Goal: Complete application form: Complete application form

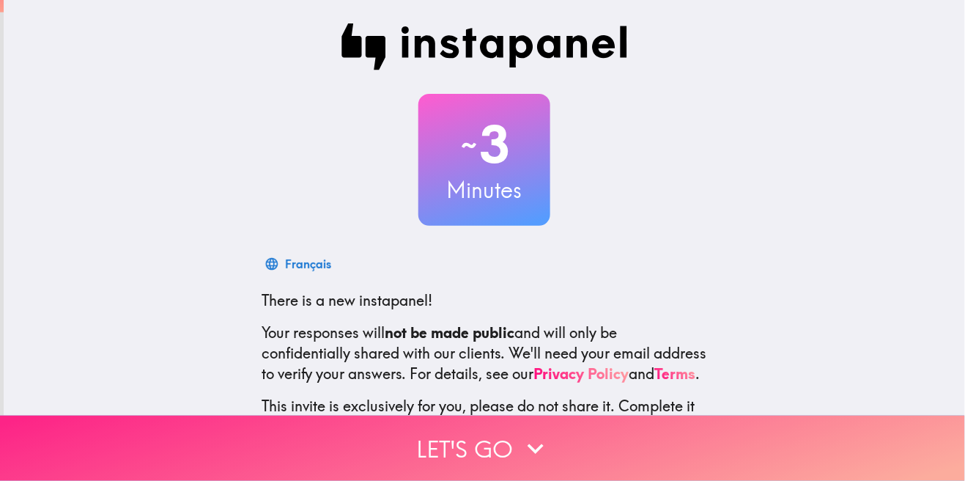
click at [506, 459] on button "Let's go" at bounding box center [482, 448] width 965 height 65
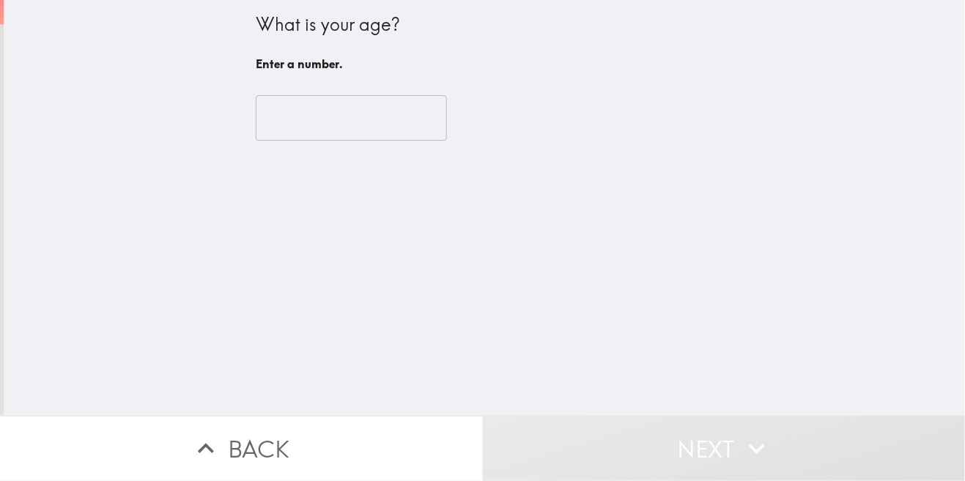
click at [309, 119] on input "number" at bounding box center [351, 117] width 191 height 45
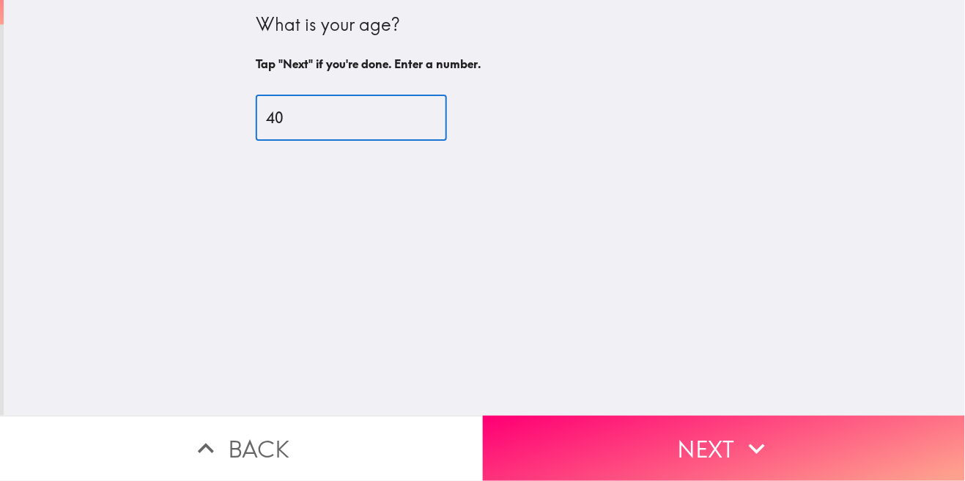
type input "40"
click at [170, 130] on div "What is your age? Tap "Next" if you're done. Enter a number. 40 ​" at bounding box center [484, 208] width 961 height 416
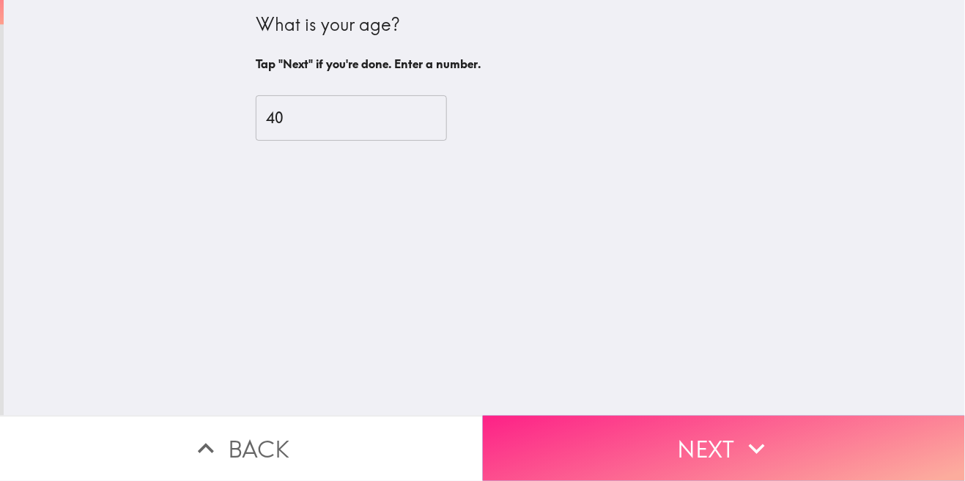
click at [624, 446] on button "Next" at bounding box center [724, 448] width 483 height 65
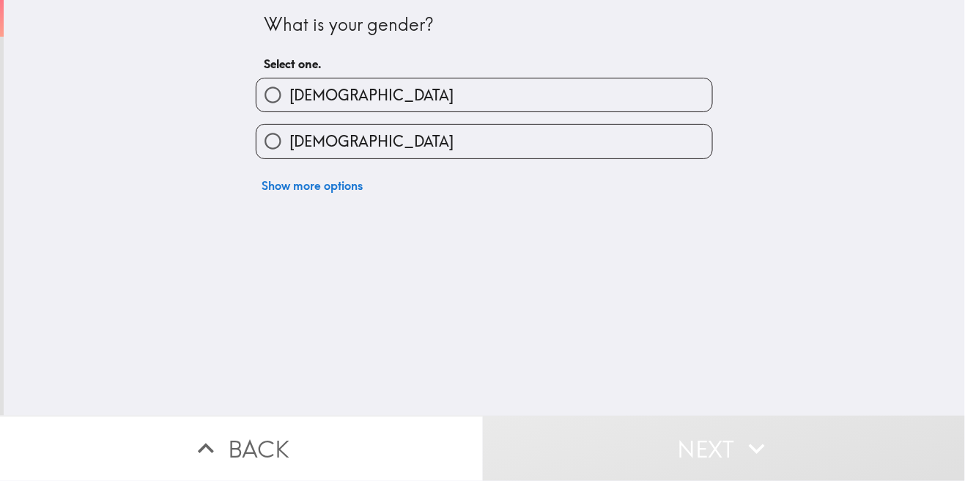
click at [276, 98] on input "[DEMOGRAPHIC_DATA]" at bounding box center [272, 94] width 33 height 33
radio input "true"
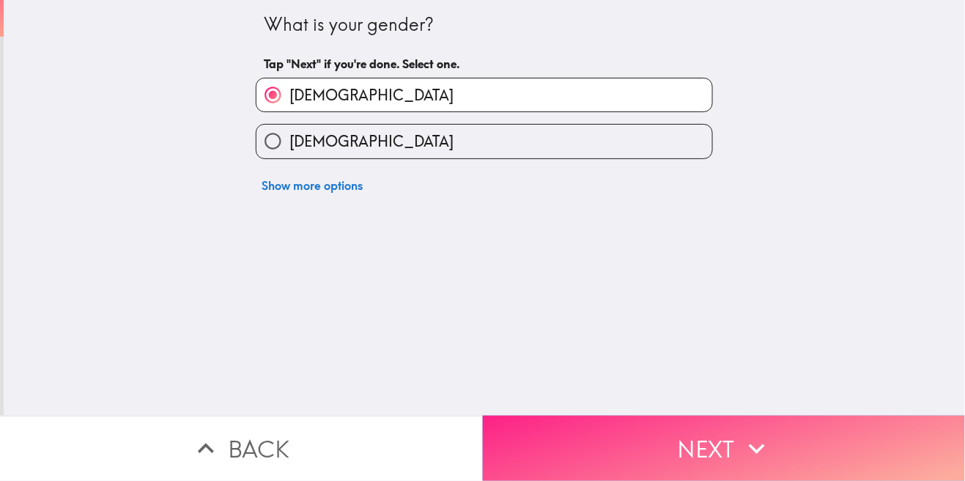
click at [691, 468] on button "Next" at bounding box center [724, 448] width 483 height 65
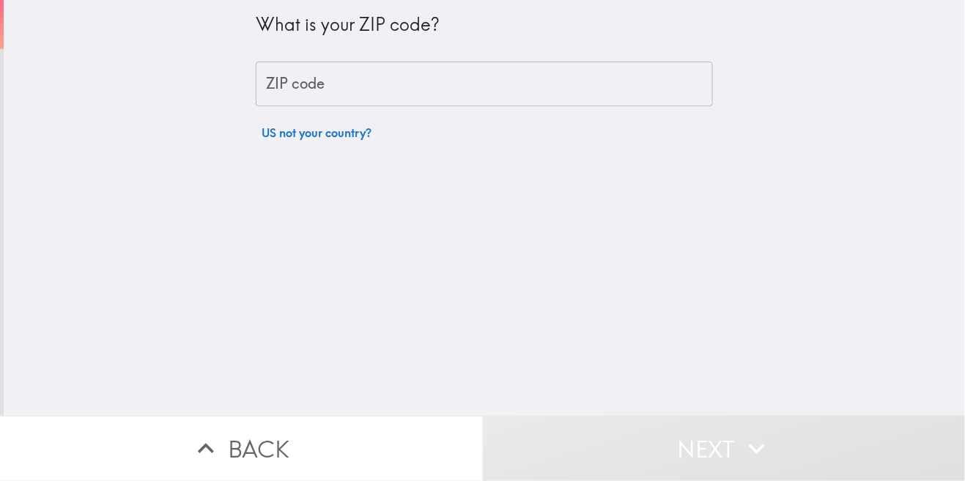
click at [300, 81] on div "ZIP code ZIP code" at bounding box center [484, 84] width 457 height 45
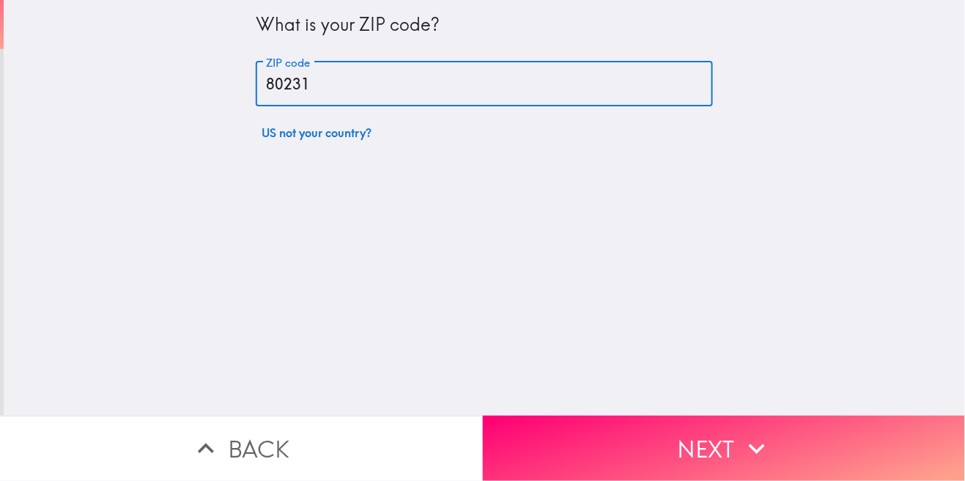
type input "80231"
click at [164, 140] on div "What is your ZIP code? ZIP code 80231 ZIP code US not your country?" at bounding box center [484, 208] width 961 height 416
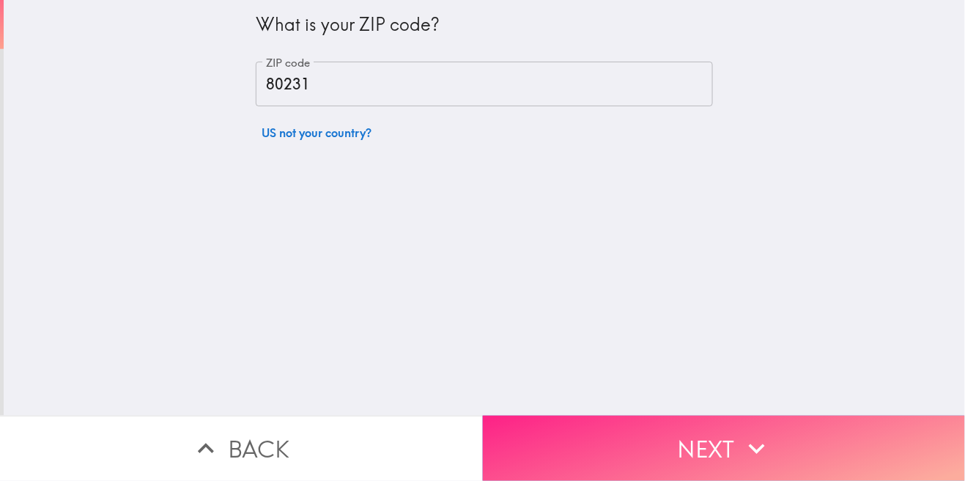
click at [688, 454] on button "Next" at bounding box center [724, 448] width 483 height 65
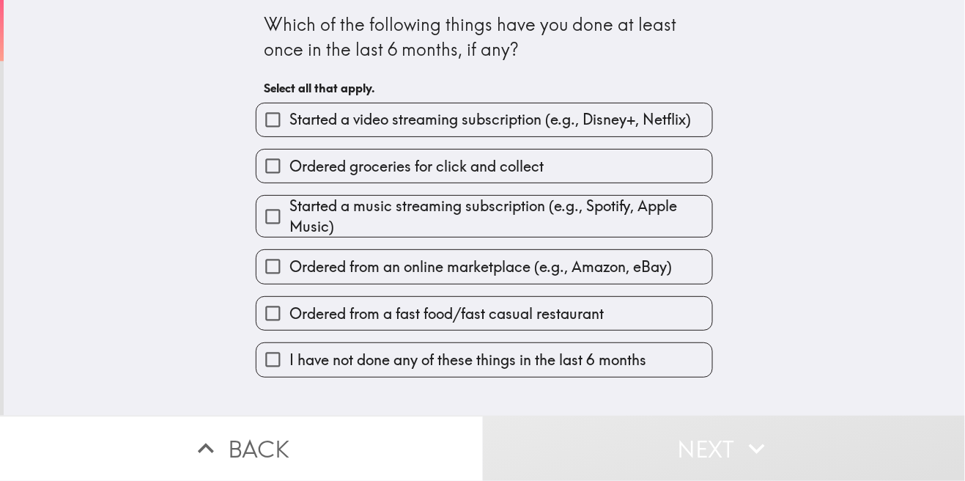
click at [289, 135] on input "Started a video streaming subscription (e.g., Disney+, Netflix)" at bounding box center [272, 119] width 33 height 33
checkbox input "true"
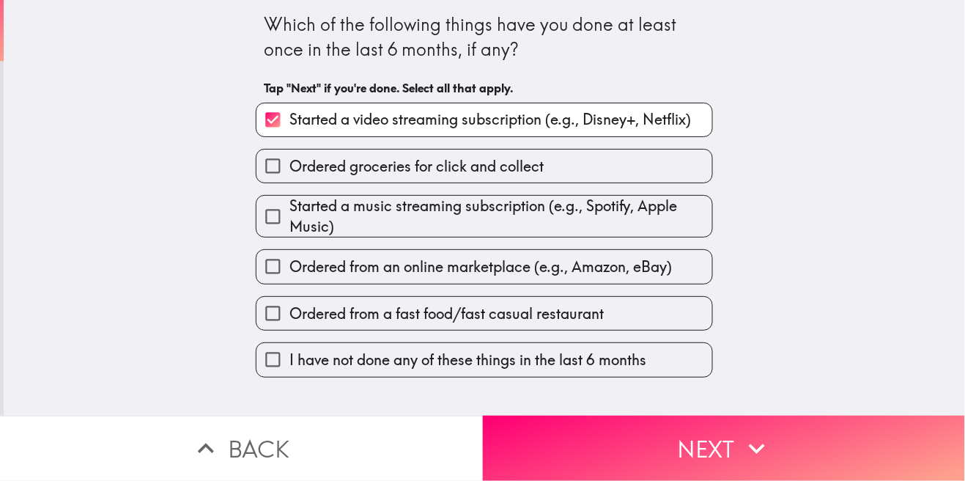
click at [289, 164] on input "Ordered groceries for click and collect" at bounding box center [272, 165] width 33 height 33
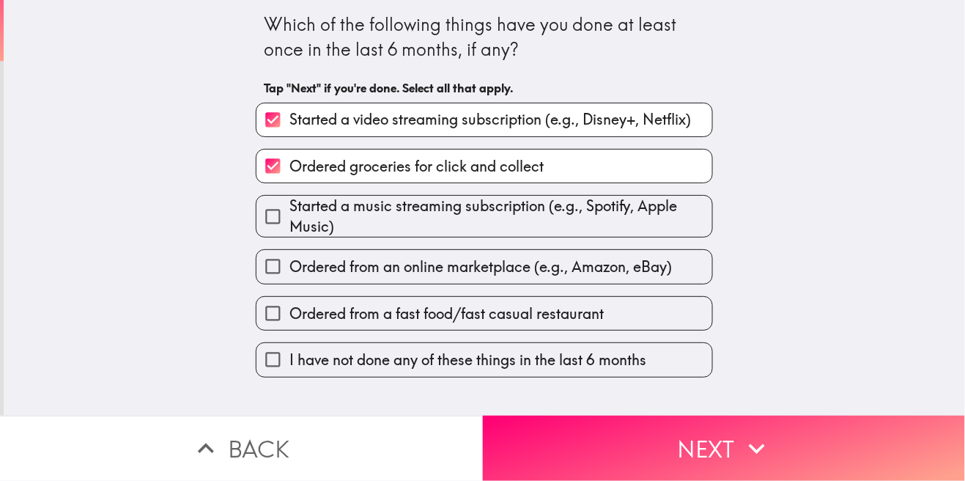
click at [287, 167] on input "Ordered groceries for click and collect" at bounding box center [272, 165] width 33 height 33
checkbox input "false"
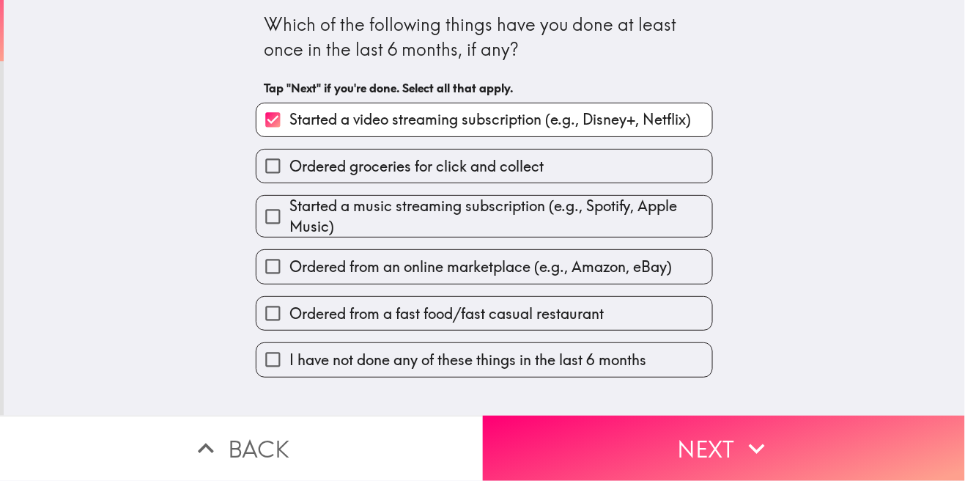
click at [313, 231] on span "Started a music streaming subscription (e.g., Spotify, Apple Music)" at bounding box center [500, 216] width 423 height 41
click at [289, 231] on input "Started a music streaming subscription (e.g., Spotify, Apple Music)" at bounding box center [272, 216] width 33 height 33
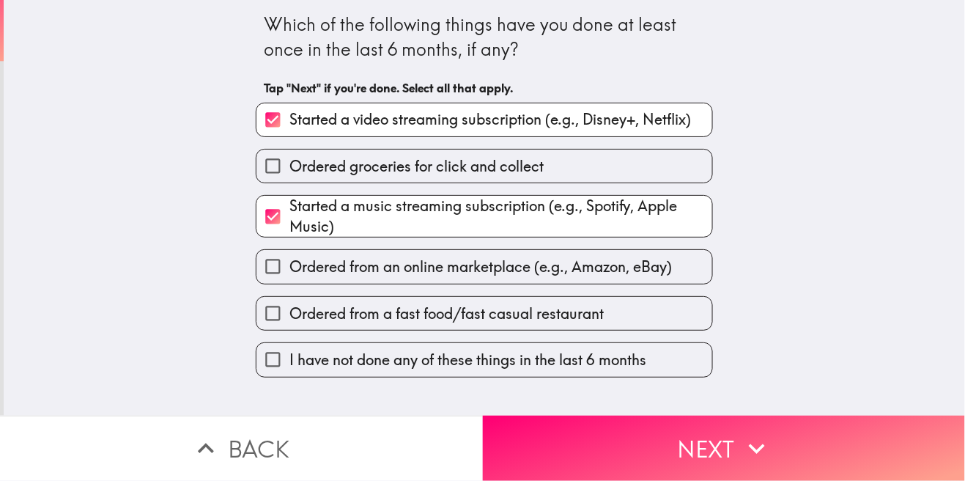
click at [311, 229] on span "Started a music streaming subscription (e.g., Spotify, Apple Music)" at bounding box center [500, 216] width 423 height 41
click at [289, 229] on input "Started a music streaming subscription (e.g., Spotify, Apple Music)" at bounding box center [272, 216] width 33 height 33
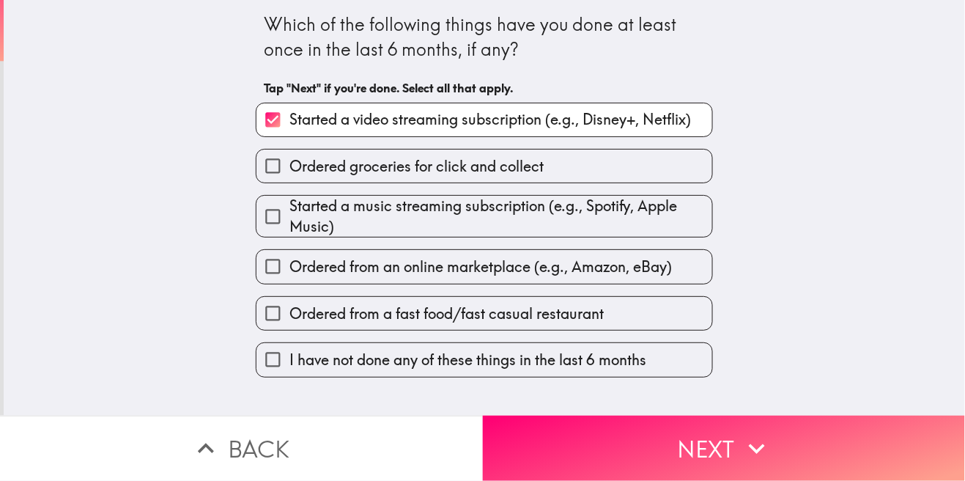
click at [303, 225] on span "Started a music streaming subscription (e.g., Spotify, Apple Music)" at bounding box center [500, 216] width 423 height 41
click at [289, 225] on input "Started a music streaming subscription (e.g., Spotify, Apple Music)" at bounding box center [272, 216] width 33 height 33
checkbox input "true"
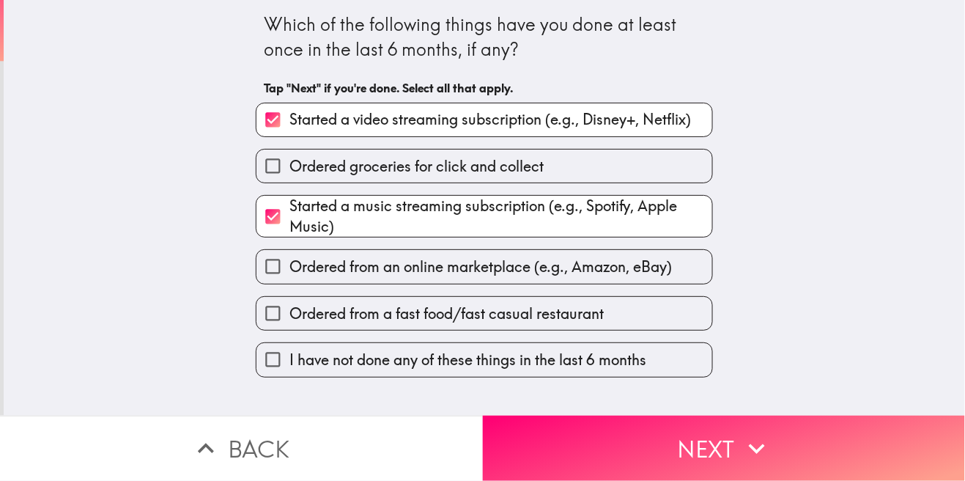
click at [287, 271] on input "Ordered from an online marketplace (e.g., Amazon, eBay)" at bounding box center [272, 266] width 33 height 33
checkbox input "true"
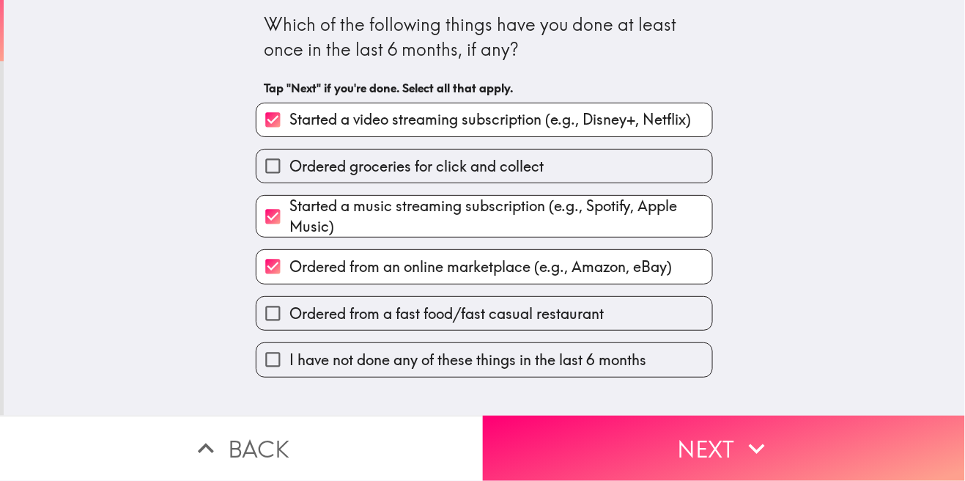
click at [289, 319] on input "Ordered from a fast food/fast casual restaurant" at bounding box center [272, 313] width 33 height 33
checkbox input "true"
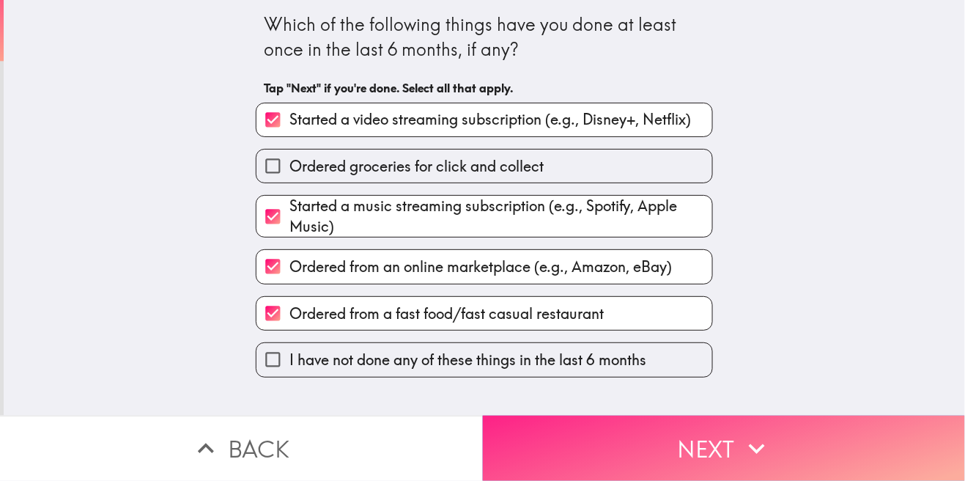
click at [602, 459] on button "Next" at bounding box center [724, 448] width 483 height 65
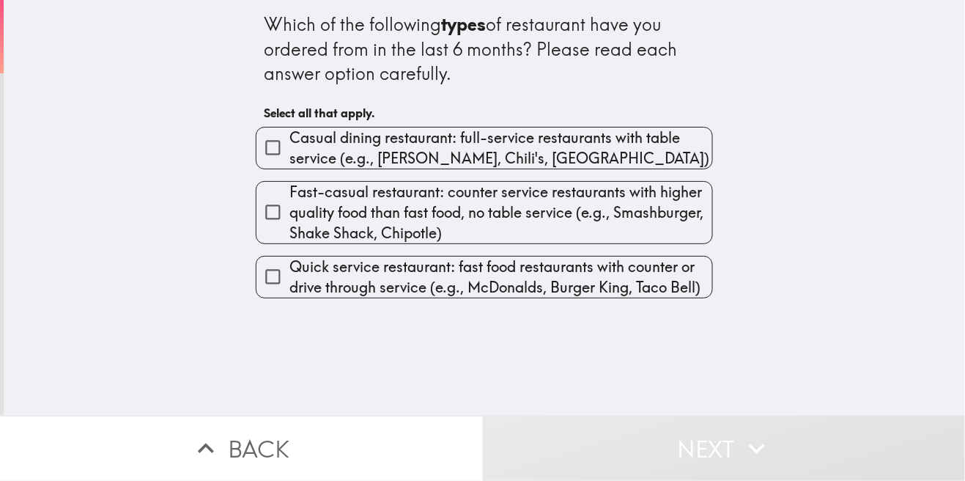
click at [287, 150] on input "Casual dining restaurant: full-service restaurants with table service (e.g., [P…" at bounding box center [272, 147] width 33 height 33
checkbox input "true"
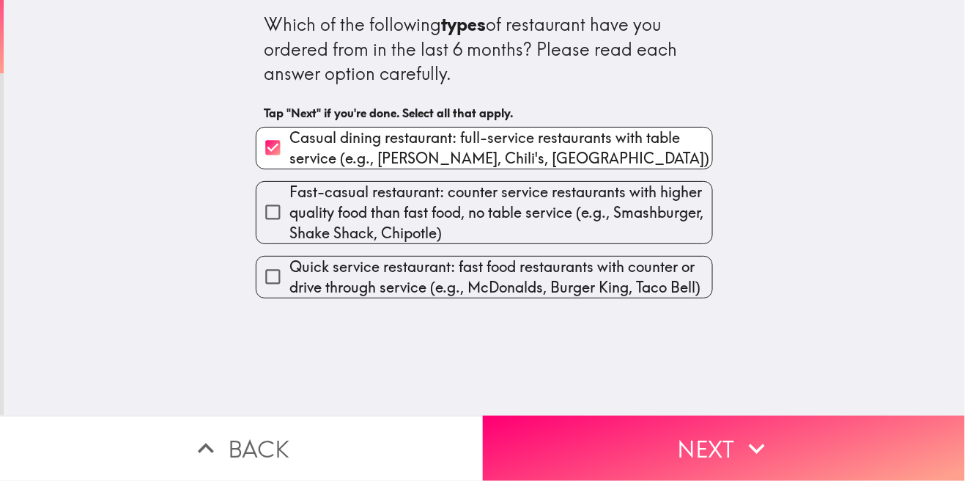
click at [300, 213] on span "Fast-casual restaurant: counter service restaurants with higher quality food th…" at bounding box center [500, 213] width 423 height 62
click at [289, 213] on input "Fast-casual restaurant: counter service restaurants with higher quality food th…" at bounding box center [272, 212] width 33 height 33
checkbox input "true"
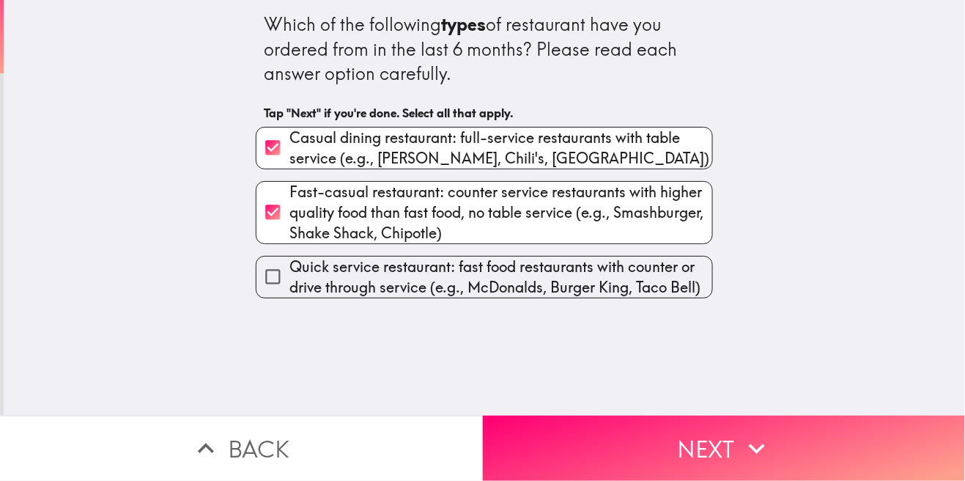
click at [300, 277] on span "Quick service restaurant: fast food restaurants with counter or drive through s…" at bounding box center [500, 276] width 423 height 41
click at [289, 277] on input "Quick service restaurant: fast food restaurants with counter or drive through s…" at bounding box center [272, 276] width 33 height 33
checkbox input "true"
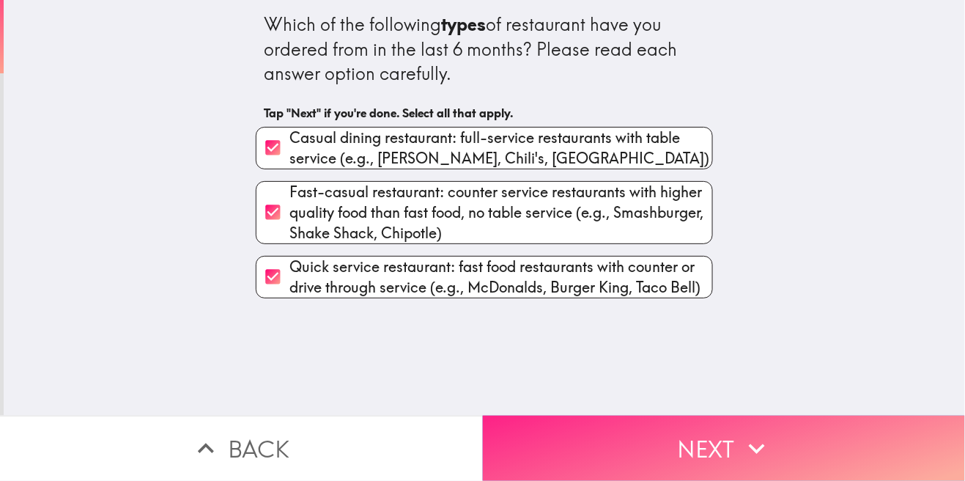
click at [594, 445] on button "Next" at bounding box center [724, 448] width 483 height 65
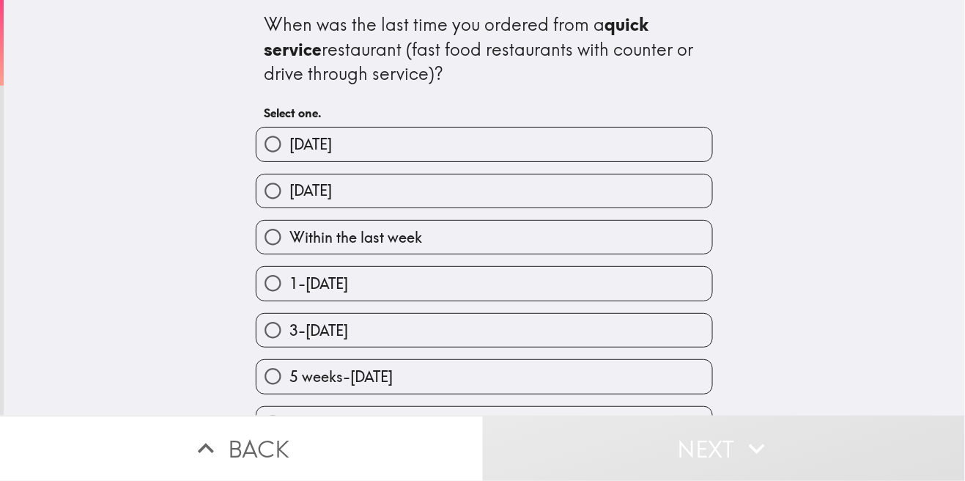
click at [305, 201] on span "[DATE]" at bounding box center [310, 190] width 43 height 21
click at [289, 201] on input "[DATE]" at bounding box center [272, 190] width 33 height 33
radio input "true"
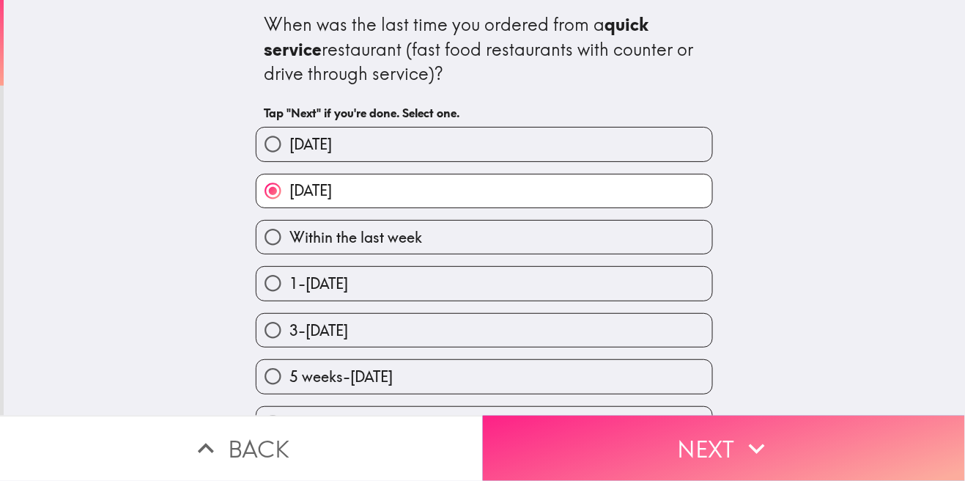
click at [596, 457] on button "Next" at bounding box center [724, 448] width 483 height 65
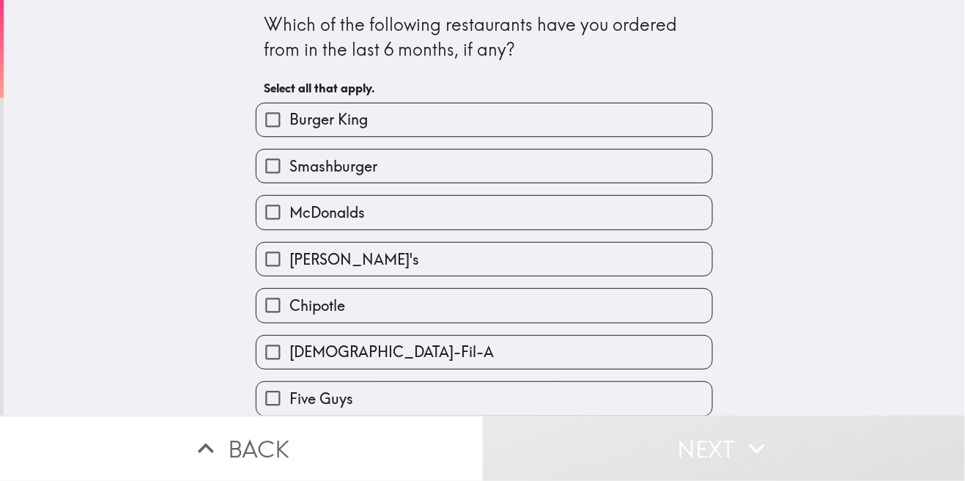
click at [274, 123] on input "Burger King" at bounding box center [272, 119] width 33 height 33
checkbox input "true"
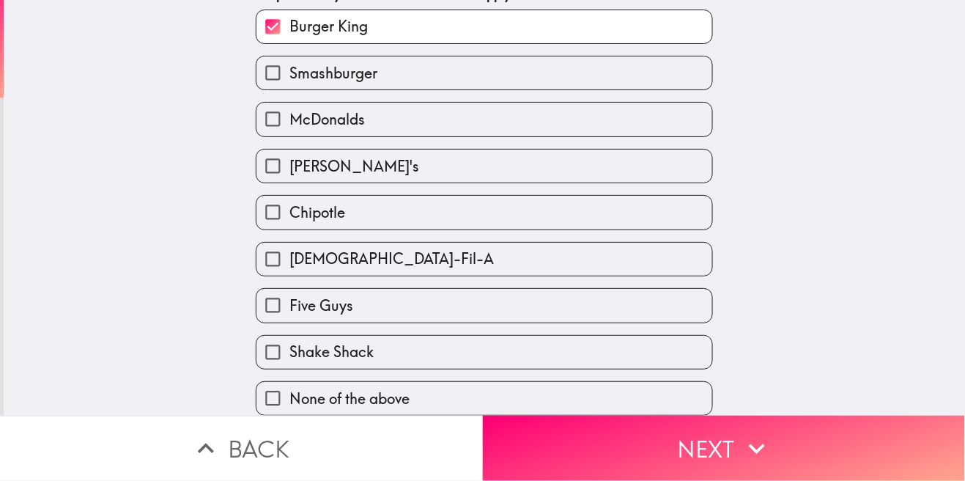
scroll to position [97, 0]
click at [280, 159] on input "[PERSON_NAME]'s" at bounding box center [272, 165] width 33 height 33
checkbox input "true"
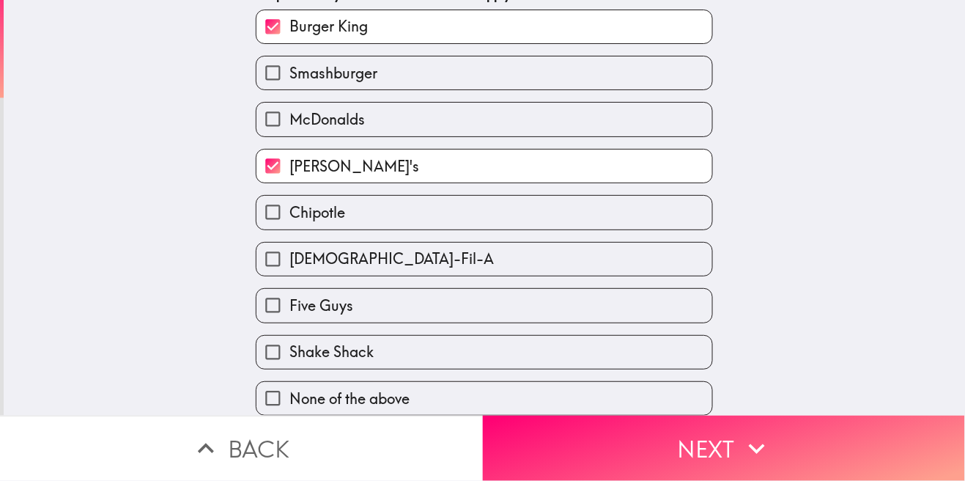
click at [287, 216] on input "Chipotle" at bounding box center [272, 212] width 33 height 33
checkbox input "true"
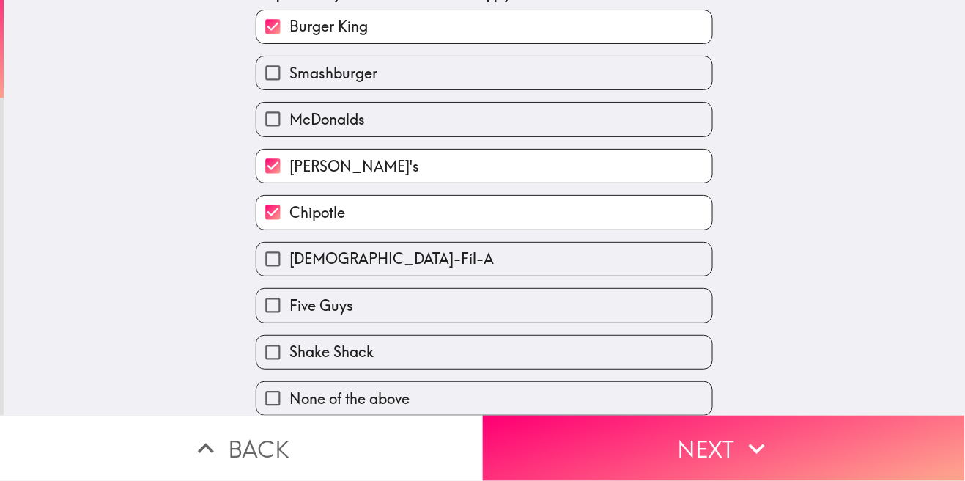
click at [287, 270] on input "[DEMOGRAPHIC_DATA]-Fil-A" at bounding box center [272, 259] width 33 height 33
checkbox input "true"
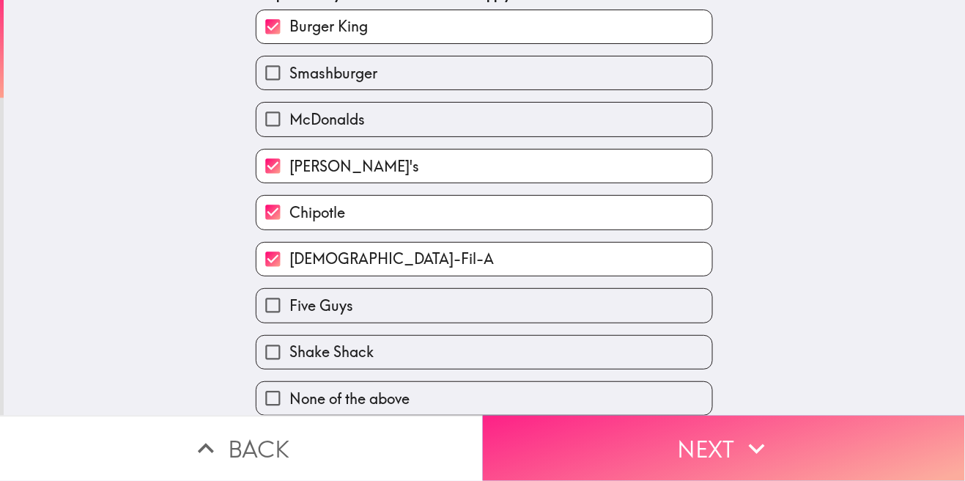
click at [640, 457] on button "Next" at bounding box center [724, 448] width 483 height 65
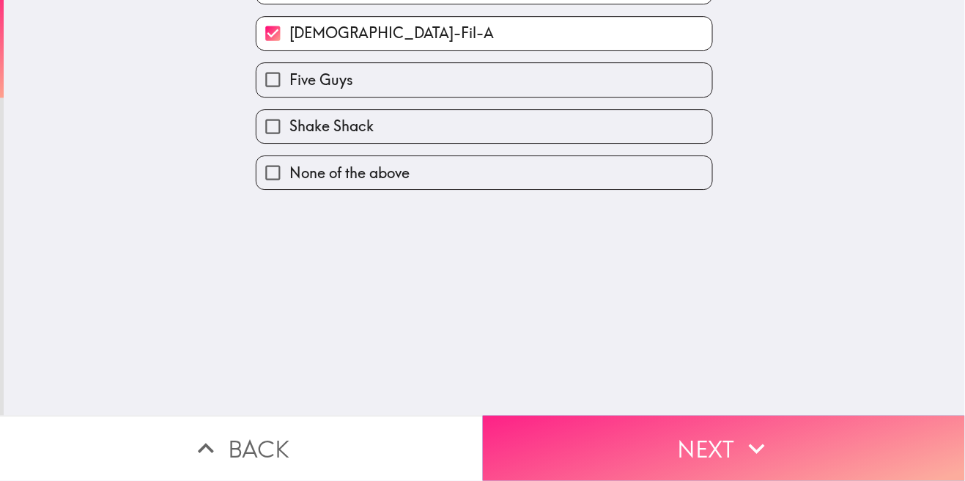
scroll to position [0, 0]
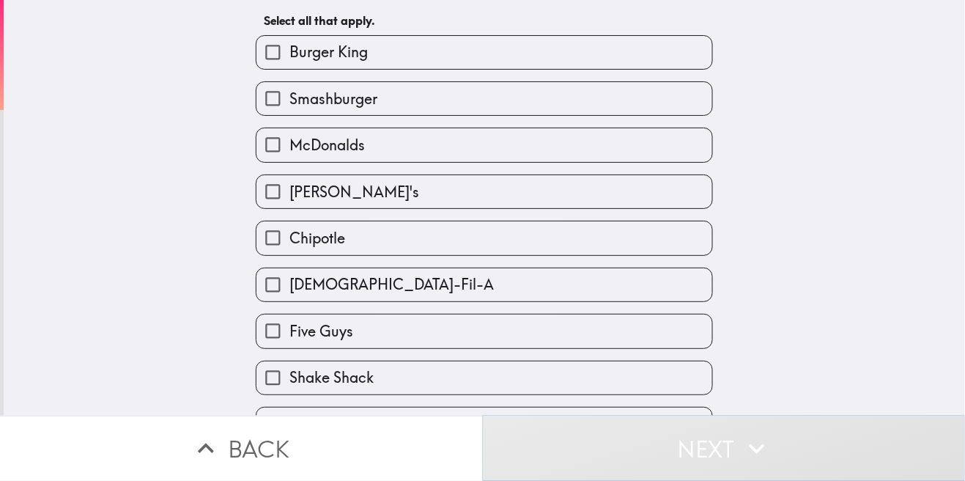
scroll to position [98, 0]
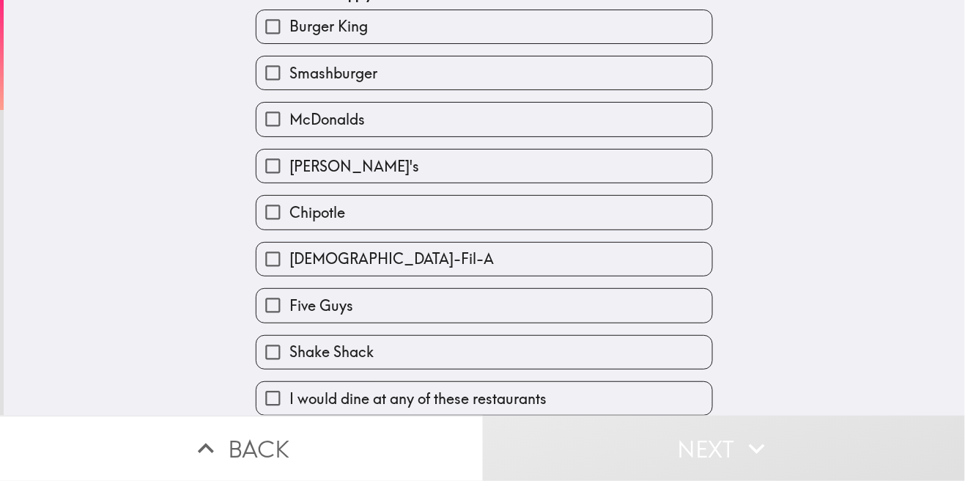
click at [415, 399] on span "I would dine at any of these restaurants" at bounding box center [417, 398] width 257 height 21
click at [289, 399] on input "I would dine at any of these restaurants" at bounding box center [272, 398] width 33 height 33
checkbox input "true"
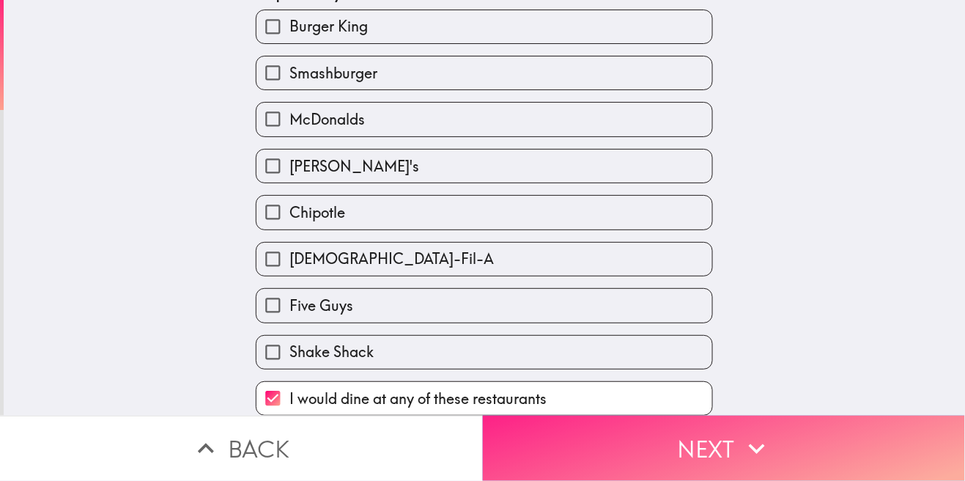
click at [657, 451] on button "Next" at bounding box center [724, 448] width 483 height 65
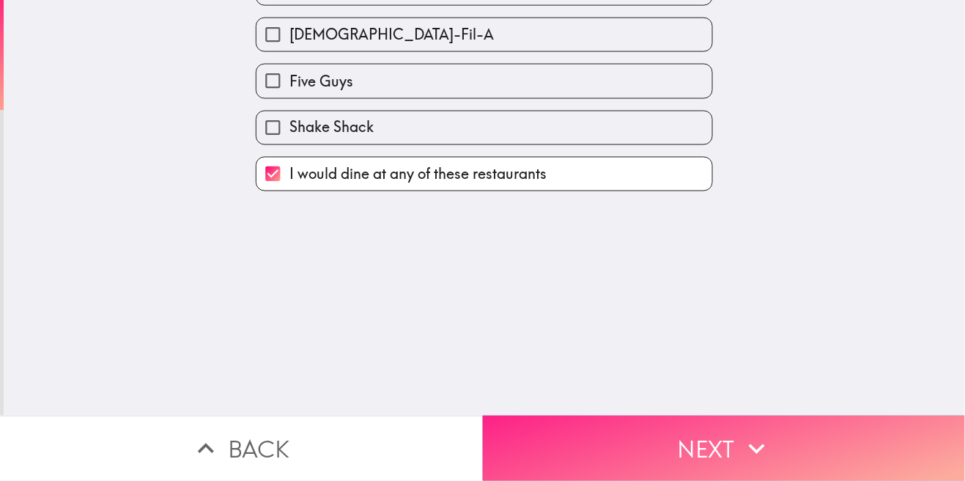
scroll to position [0, 0]
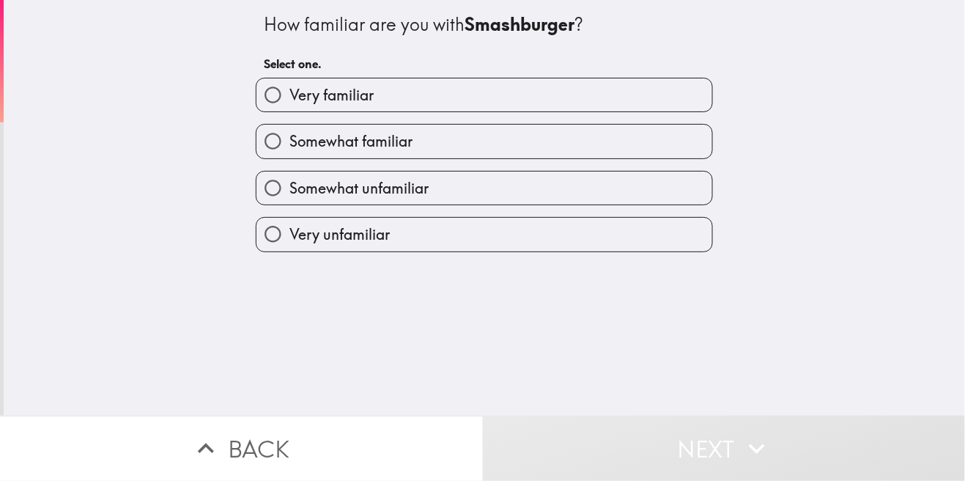
click at [281, 94] on input "Very familiar" at bounding box center [272, 94] width 33 height 33
radio input "true"
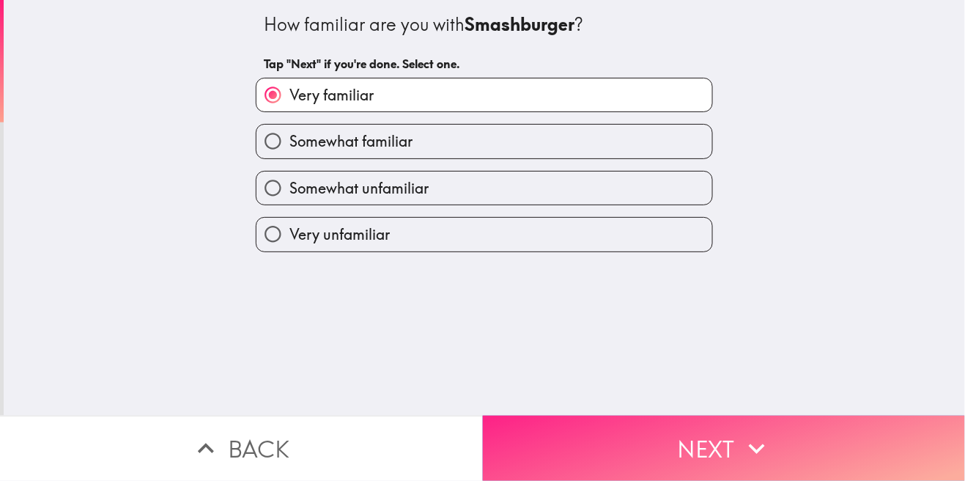
click at [662, 463] on button "Next" at bounding box center [724, 448] width 483 height 65
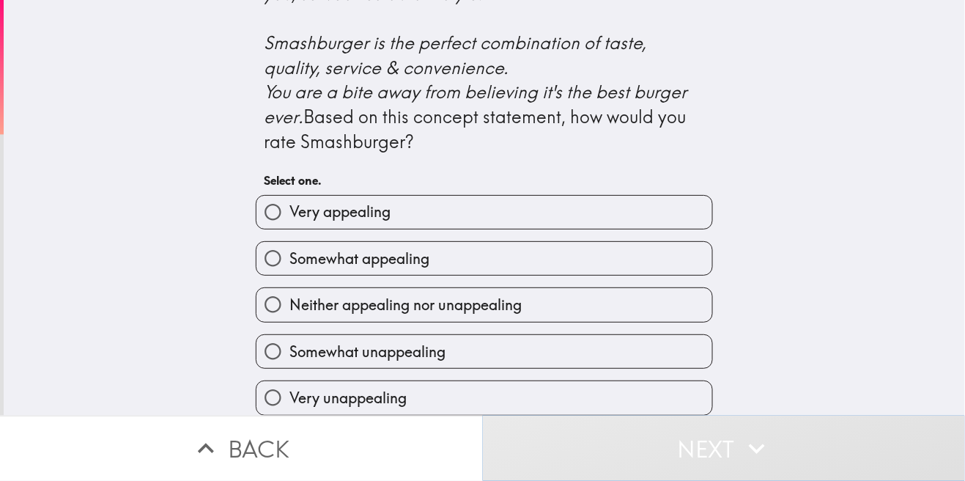
scroll to position [673, 0]
click at [281, 205] on input "Very appealing" at bounding box center [272, 212] width 33 height 33
radio input "true"
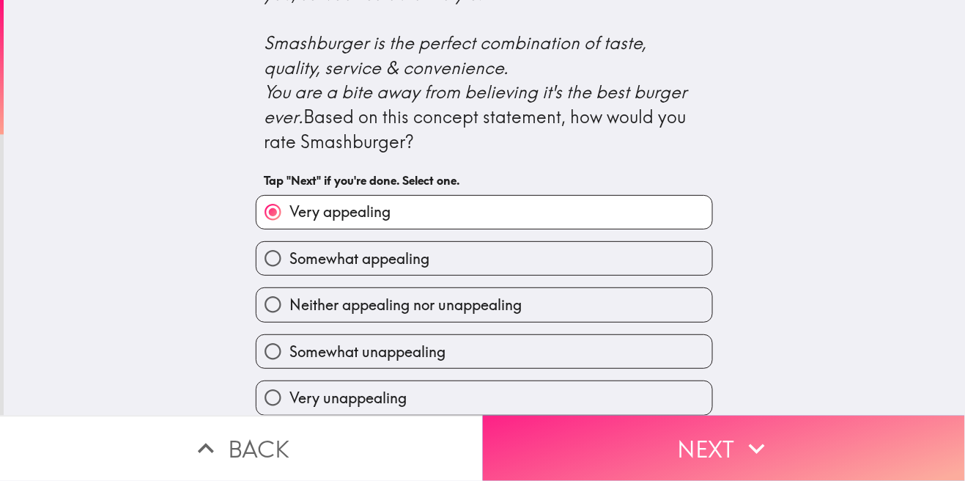
click at [652, 450] on button "Next" at bounding box center [724, 448] width 483 height 65
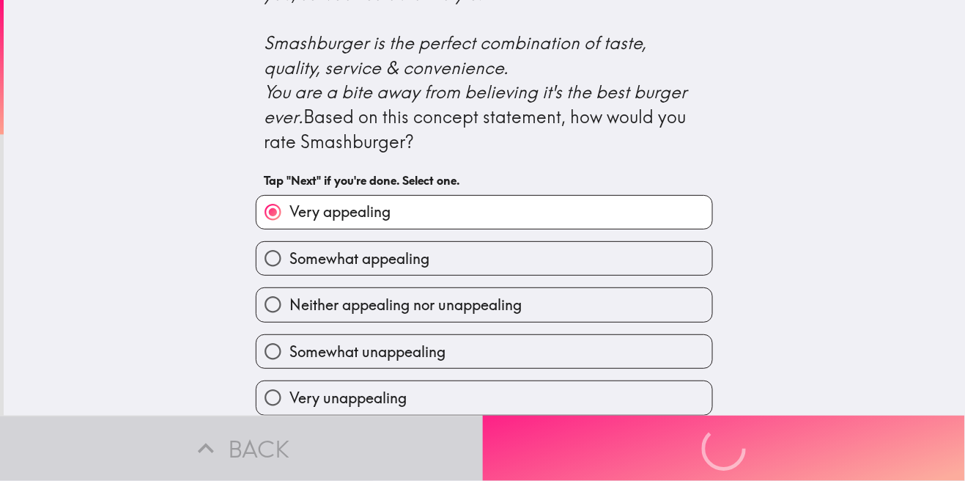
scroll to position [0, 0]
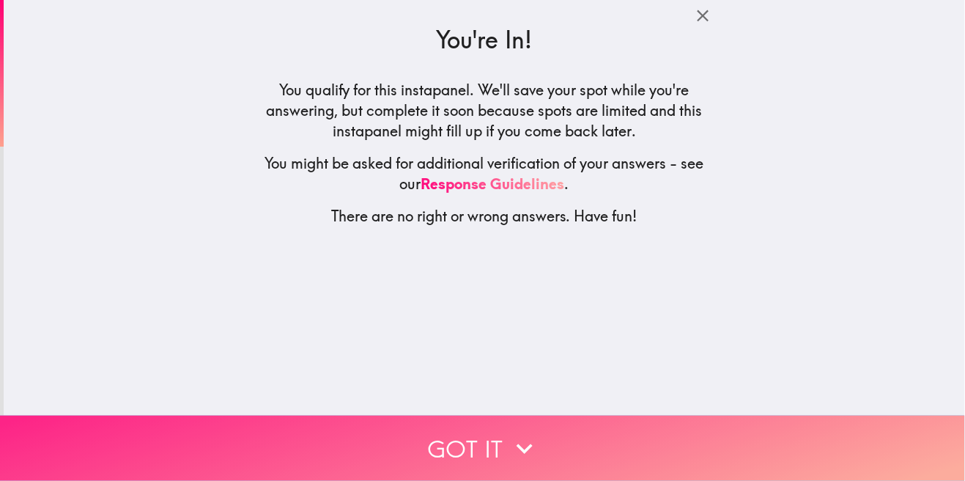
click at [517, 454] on icon "button" at bounding box center [525, 448] width 32 height 32
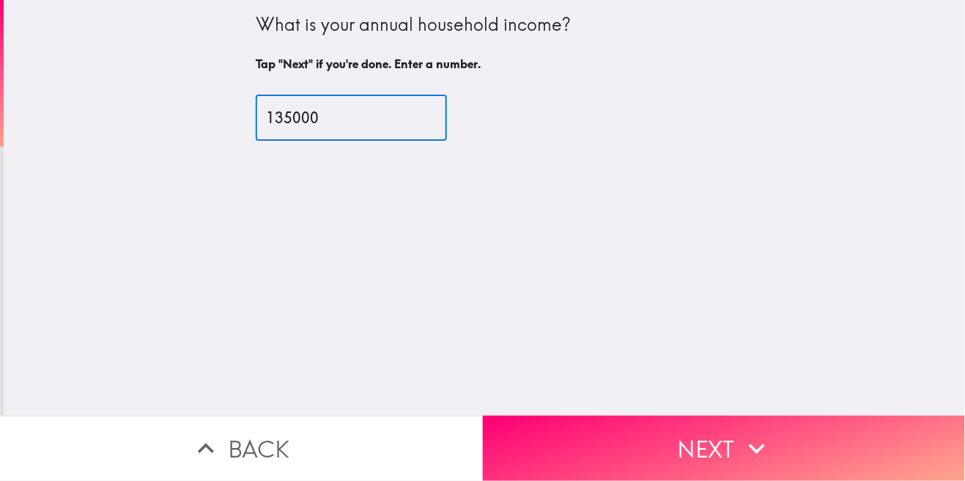
type input "135000"
click at [149, 145] on div "What is your annual household income? Tap "Next" if you're done. Enter a number…" at bounding box center [484, 208] width 961 height 416
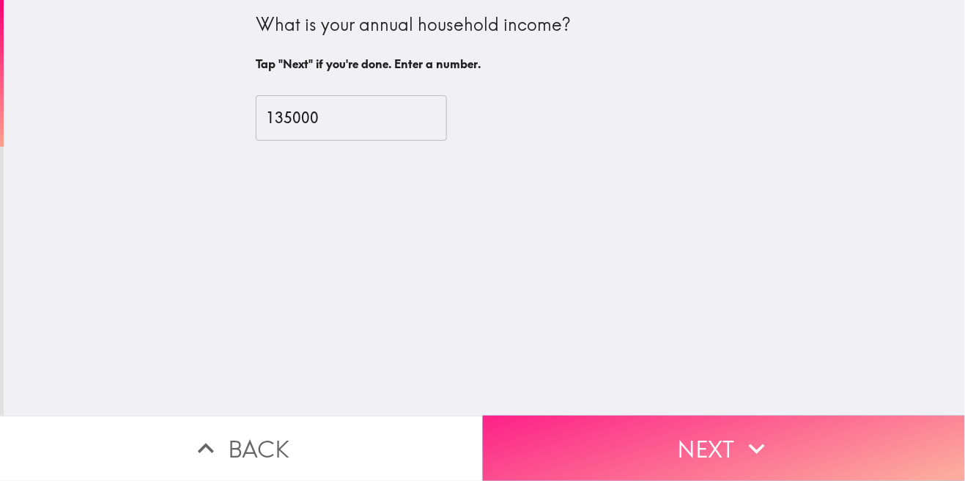
click at [627, 457] on button "Next" at bounding box center [724, 448] width 483 height 65
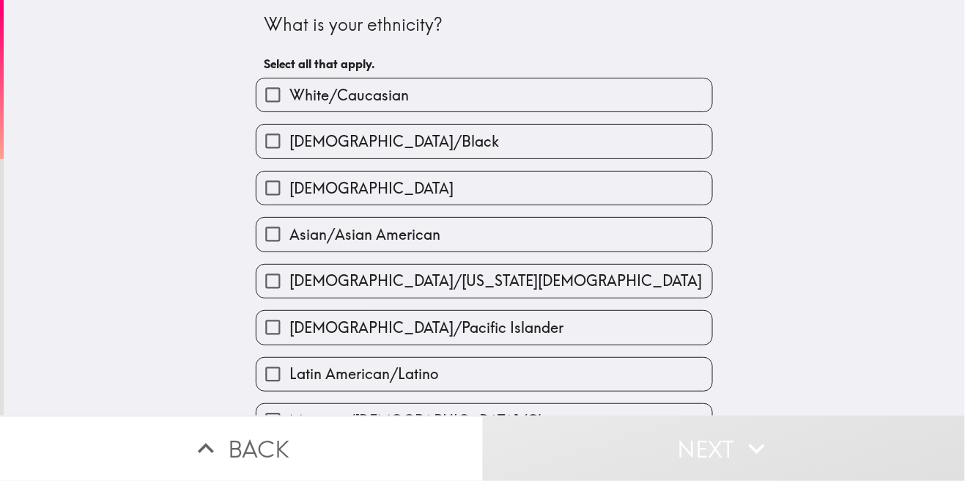
click at [273, 103] on input "White/Caucasian" at bounding box center [272, 94] width 33 height 33
checkbox input "true"
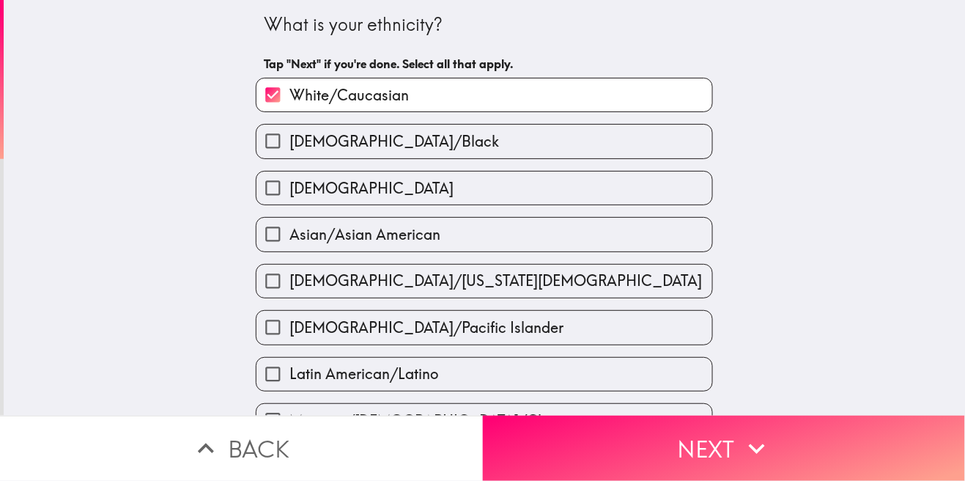
click at [278, 191] on input "[DEMOGRAPHIC_DATA]" at bounding box center [272, 187] width 33 height 33
checkbox input "true"
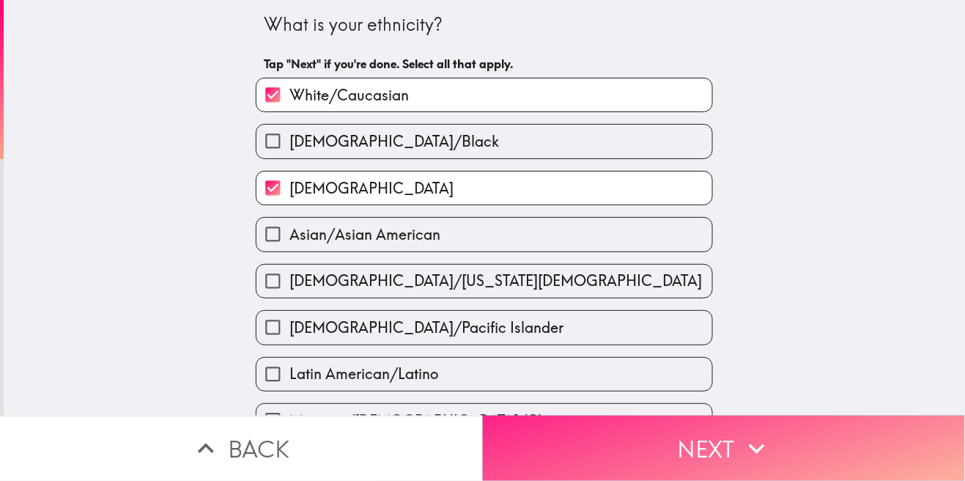
click at [659, 448] on button "Next" at bounding box center [724, 448] width 483 height 65
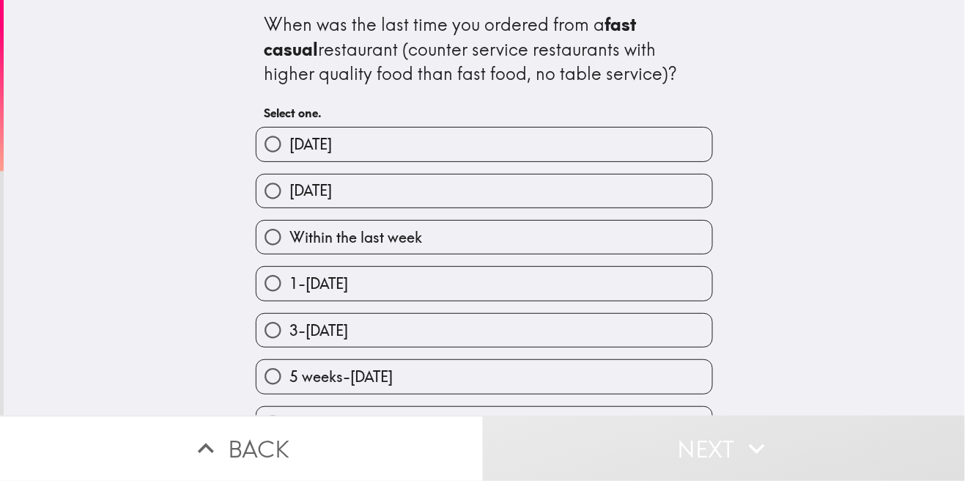
click at [287, 240] on input "Within the last week" at bounding box center [272, 237] width 33 height 33
radio input "true"
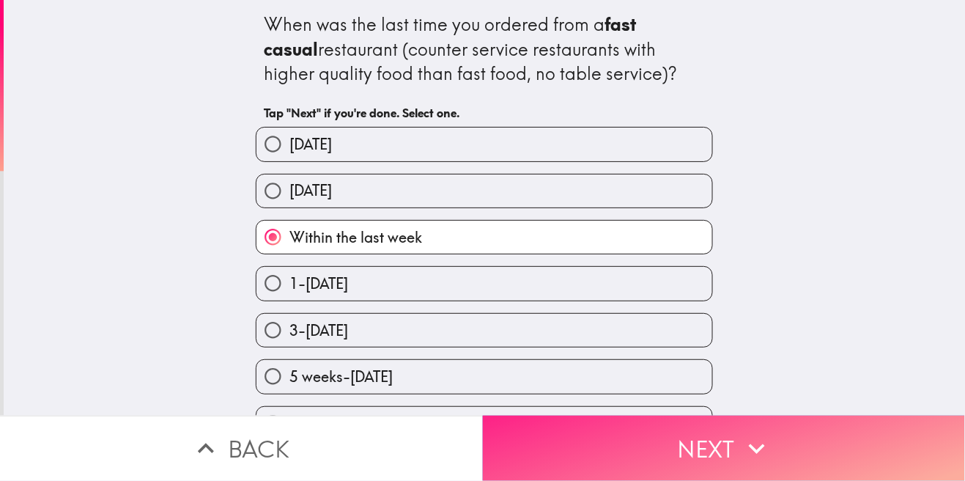
click at [627, 465] on button "Next" at bounding box center [724, 448] width 483 height 65
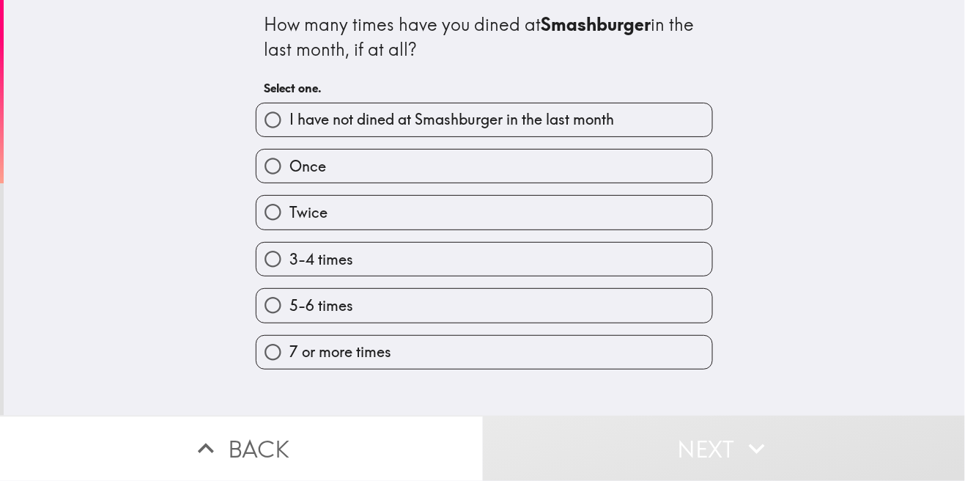
click at [280, 121] on input "I have not dined at Smashburger in the last month" at bounding box center [272, 119] width 33 height 33
radio input "true"
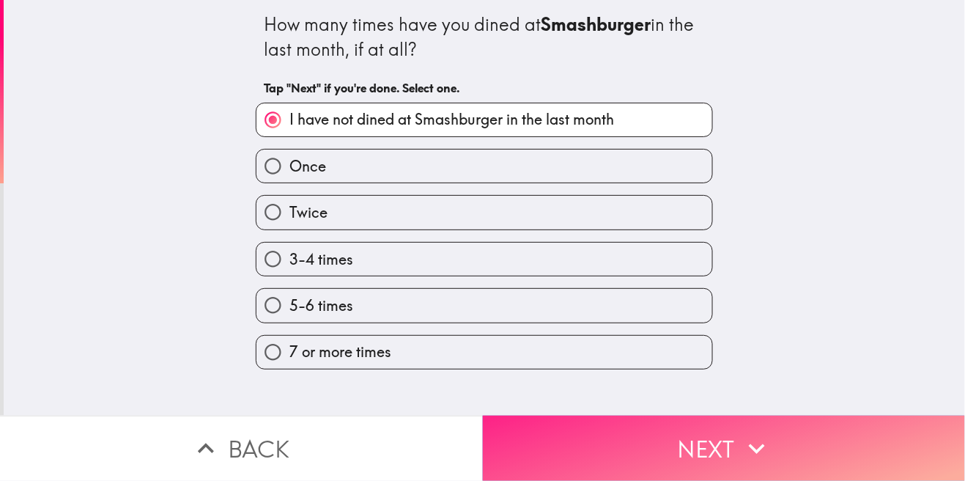
click at [669, 454] on button "Next" at bounding box center [724, 448] width 483 height 65
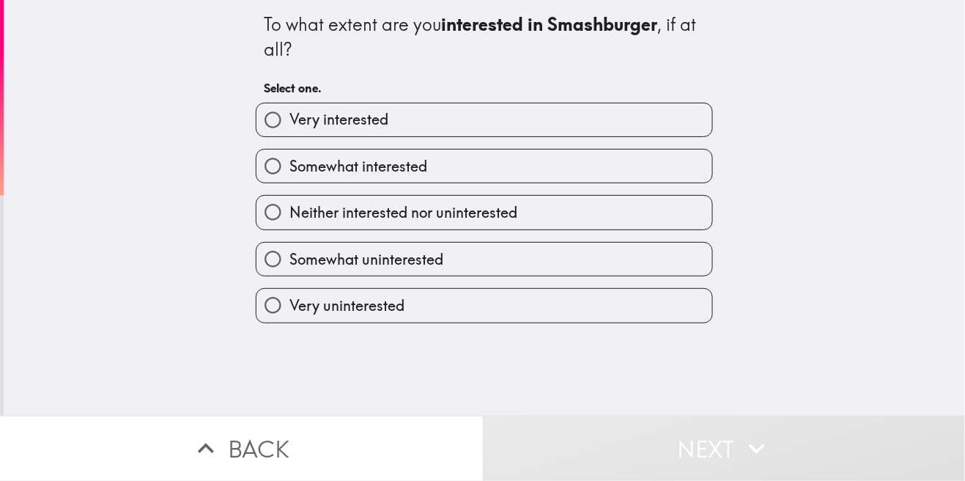
click at [272, 122] on input "Very interested" at bounding box center [272, 119] width 33 height 33
radio input "true"
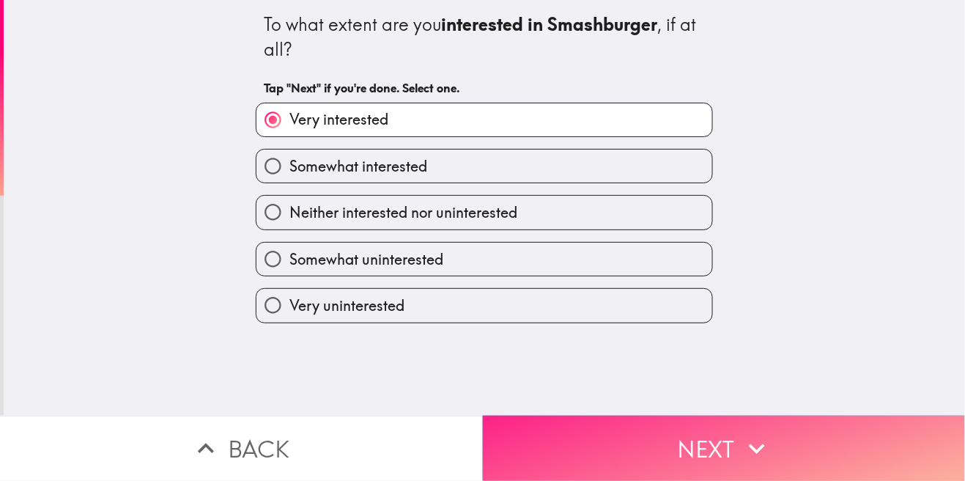
click at [649, 464] on button "Next" at bounding box center [724, 448] width 483 height 65
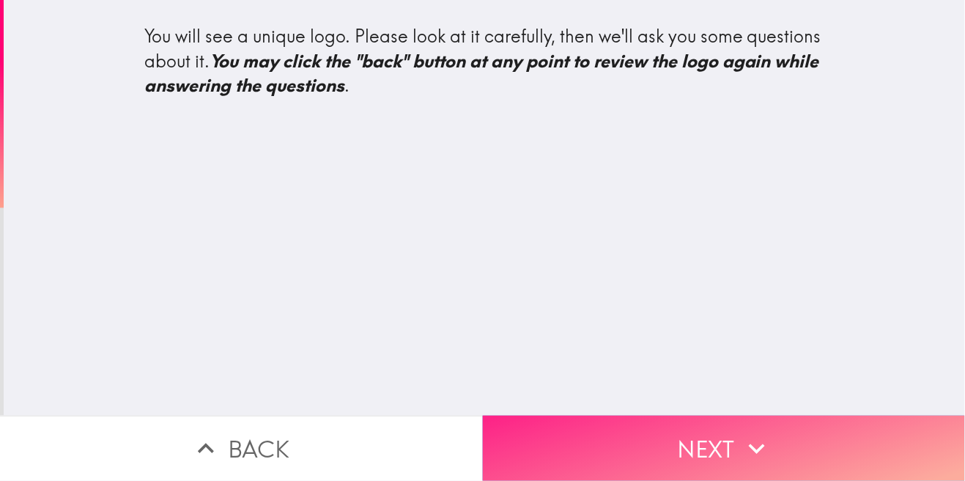
click at [684, 472] on button "Next" at bounding box center [724, 448] width 483 height 65
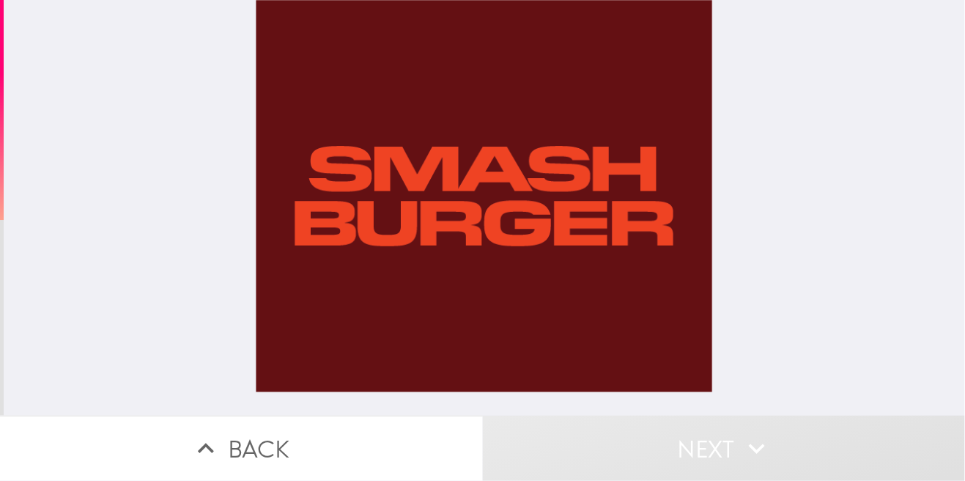
click at [399, 182] on div at bounding box center [484, 208] width 457 height 416
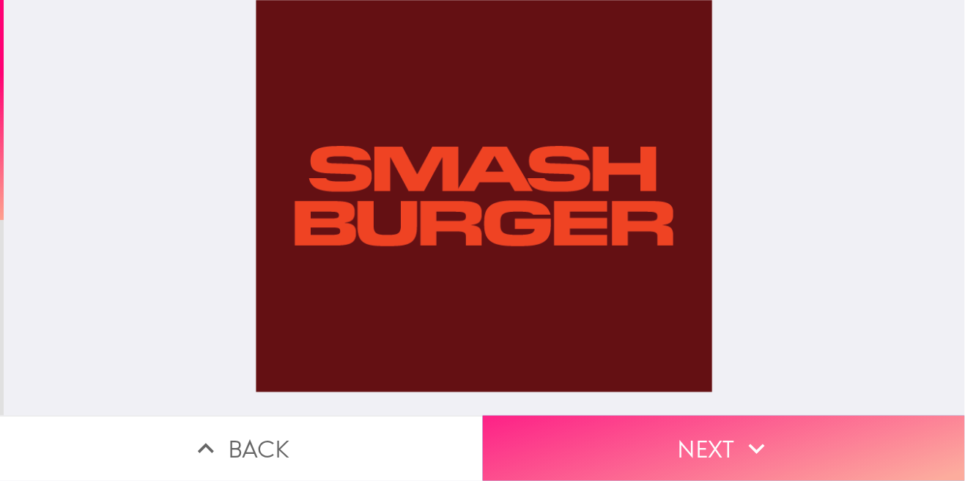
click at [632, 457] on button "Next" at bounding box center [724, 448] width 483 height 65
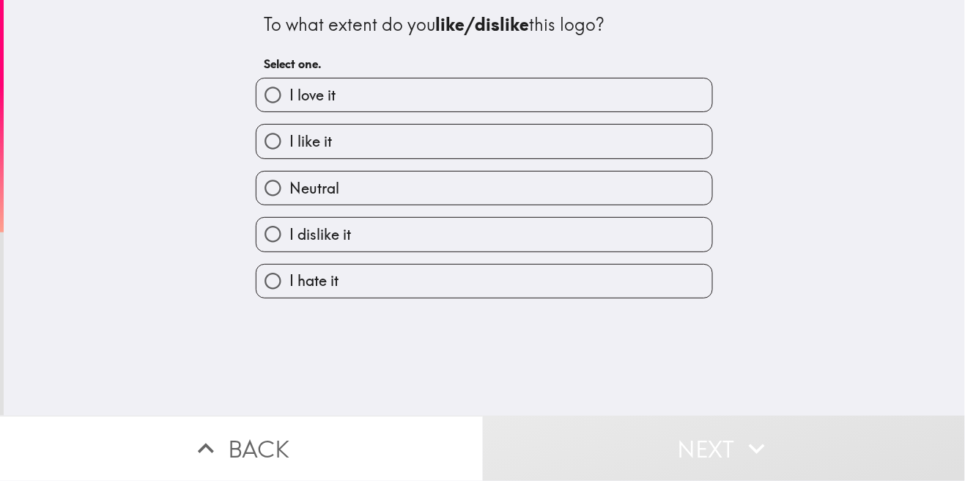
click at [282, 139] on input "I like it" at bounding box center [272, 141] width 33 height 33
radio input "true"
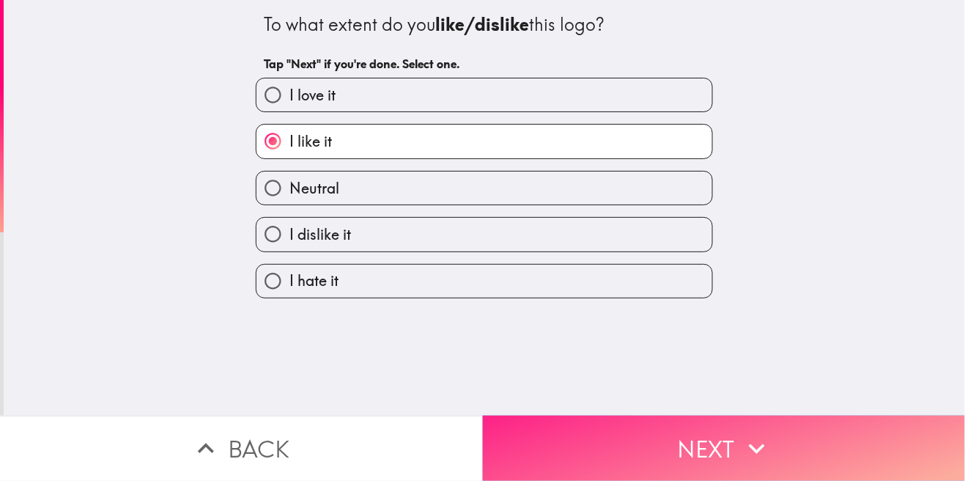
click at [665, 457] on button "Next" at bounding box center [724, 448] width 483 height 65
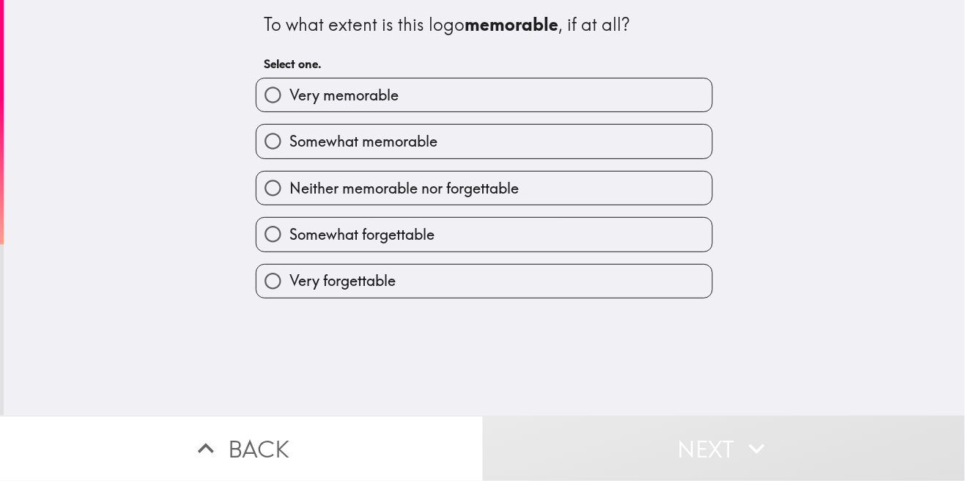
click at [287, 140] on input "Somewhat memorable" at bounding box center [272, 141] width 33 height 33
radio input "true"
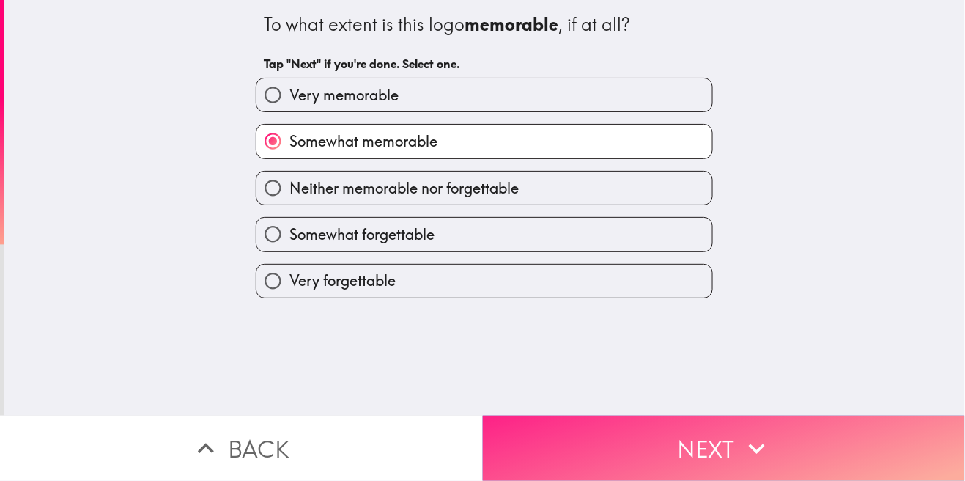
click at [659, 466] on button "Next" at bounding box center [724, 448] width 483 height 65
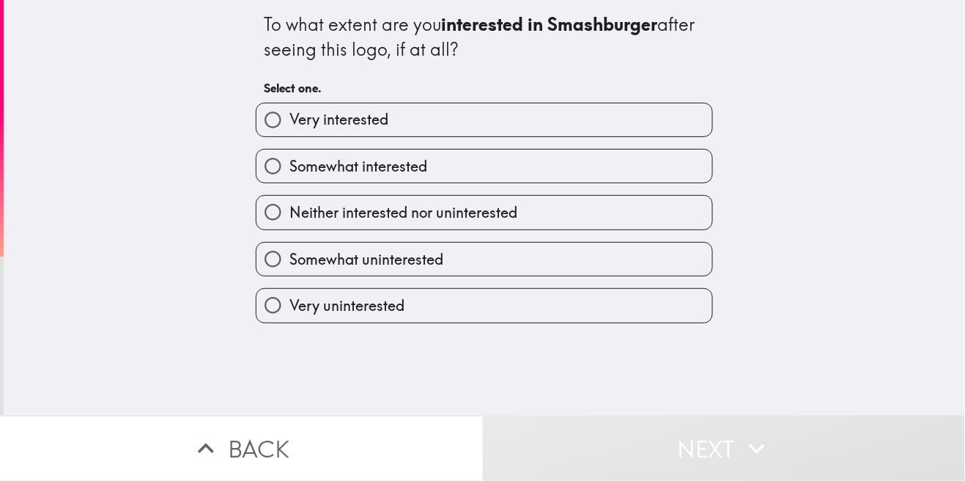
click at [271, 166] on input "Somewhat interested" at bounding box center [272, 165] width 33 height 33
radio input "true"
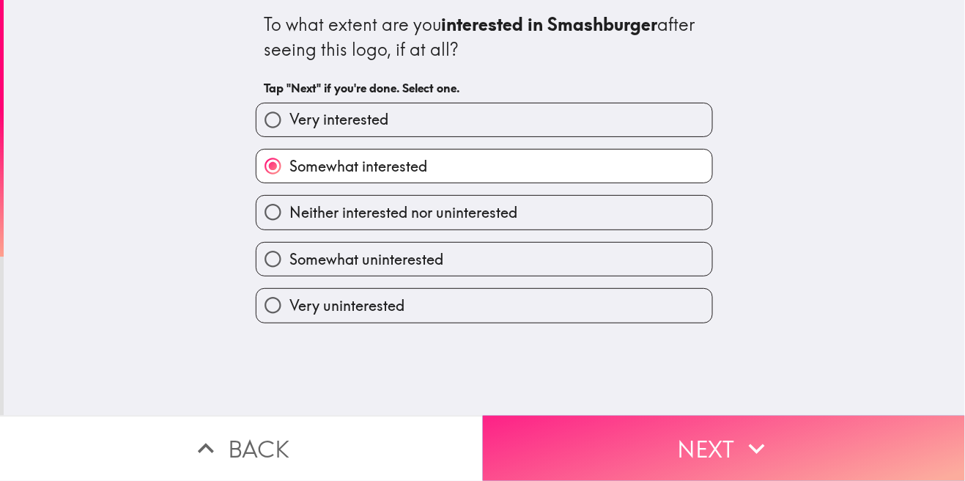
click at [649, 460] on button "Next" at bounding box center [724, 448] width 483 height 65
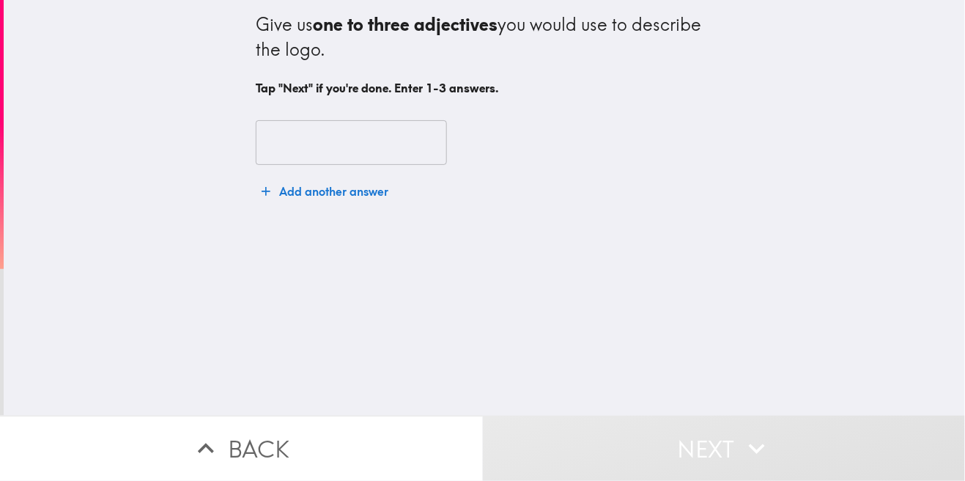
click at [317, 142] on input "text" at bounding box center [351, 142] width 191 height 45
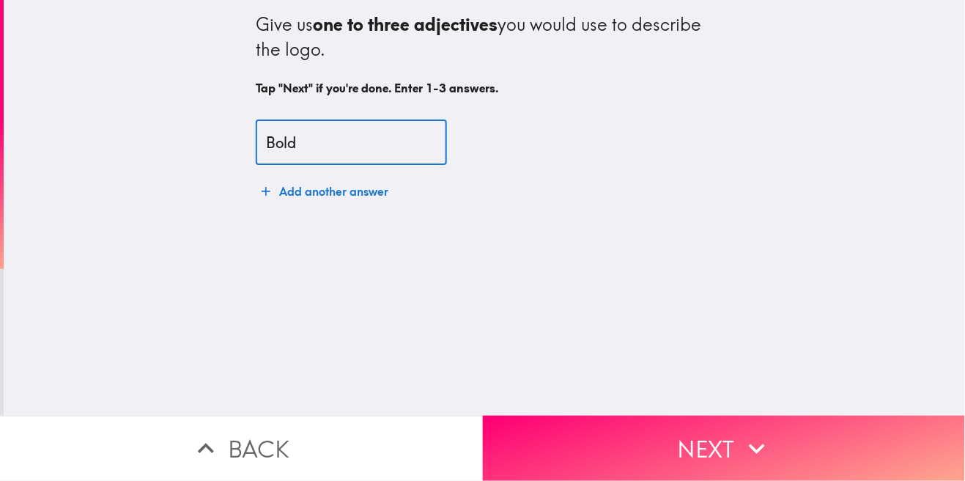
type input "Bold"
click at [320, 194] on button "Add another answer" at bounding box center [325, 191] width 139 height 29
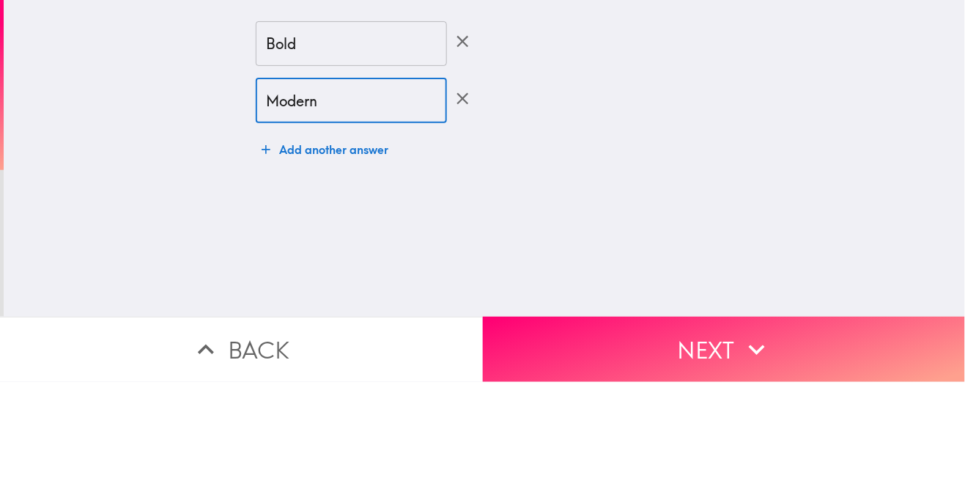
type input "Modern"
click at [119, 229] on div "Give us one to three adjectives you would use to describe the logo. Tap "Next" …" at bounding box center [484, 208] width 961 height 416
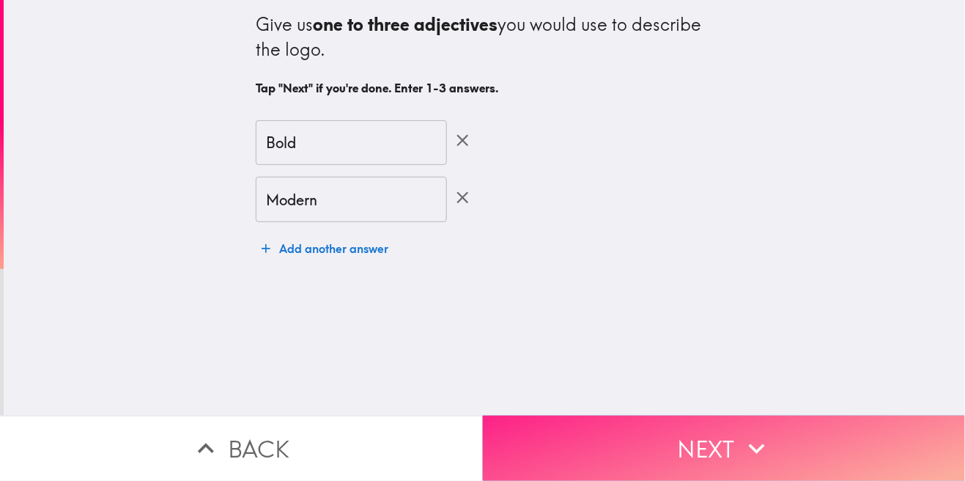
click at [631, 446] on button "Next" at bounding box center [724, 448] width 483 height 65
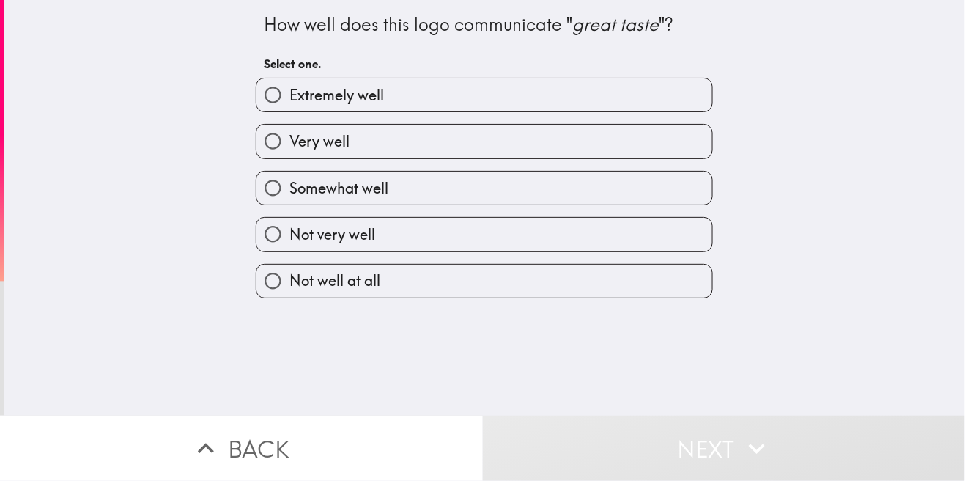
click at [284, 146] on input "Very well" at bounding box center [272, 141] width 33 height 33
radio input "true"
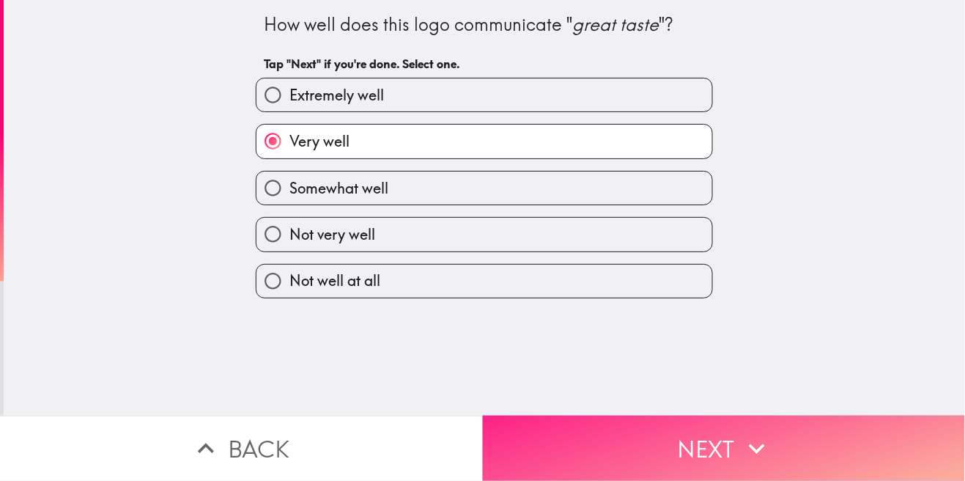
click at [618, 441] on button "Next" at bounding box center [724, 448] width 483 height 65
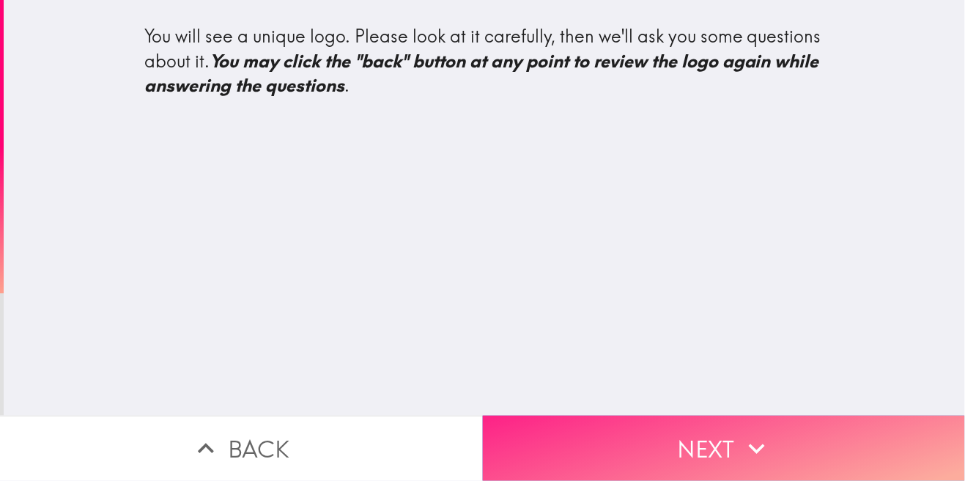
click at [636, 470] on button "Next" at bounding box center [724, 448] width 483 height 65
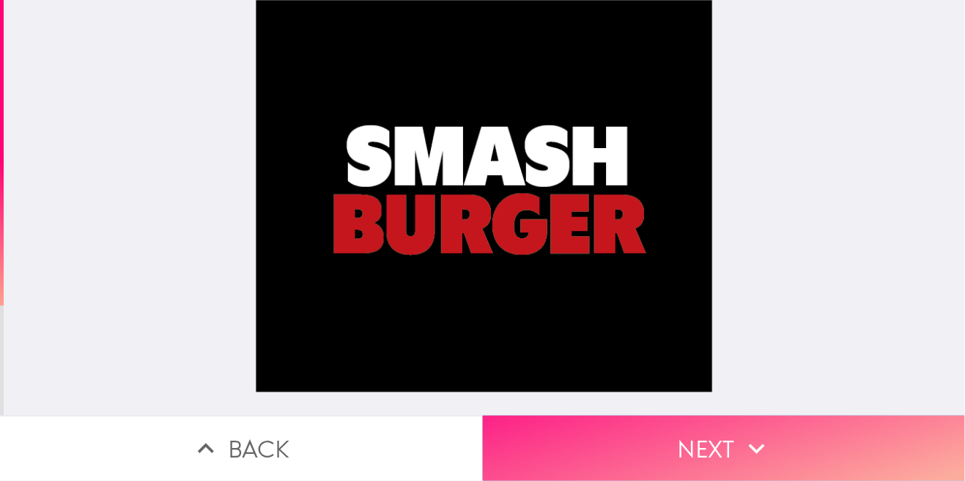
click at [674, 464] on button "Next" at bounding box center [724, 448] width 483 height 65
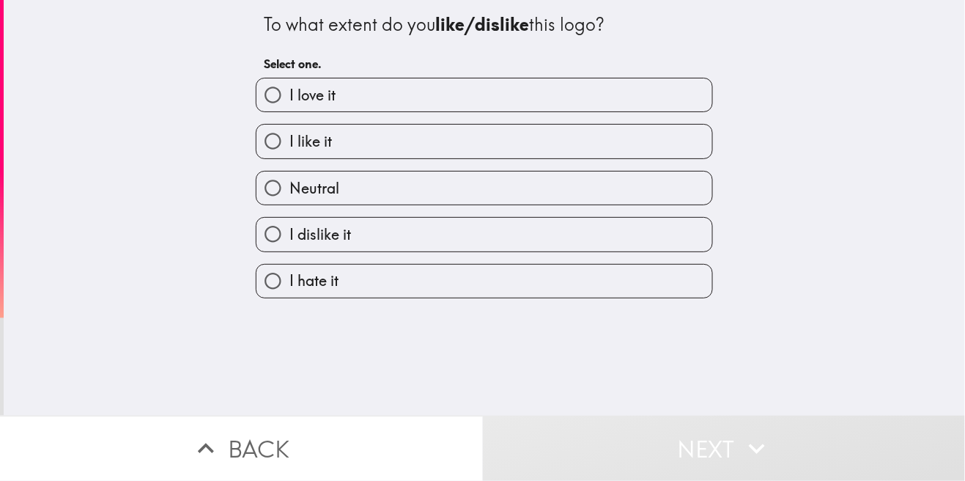
click at [273, 141] on input "I like it" at bounding box center [272, 141] width 33 height 33
radio input "true"
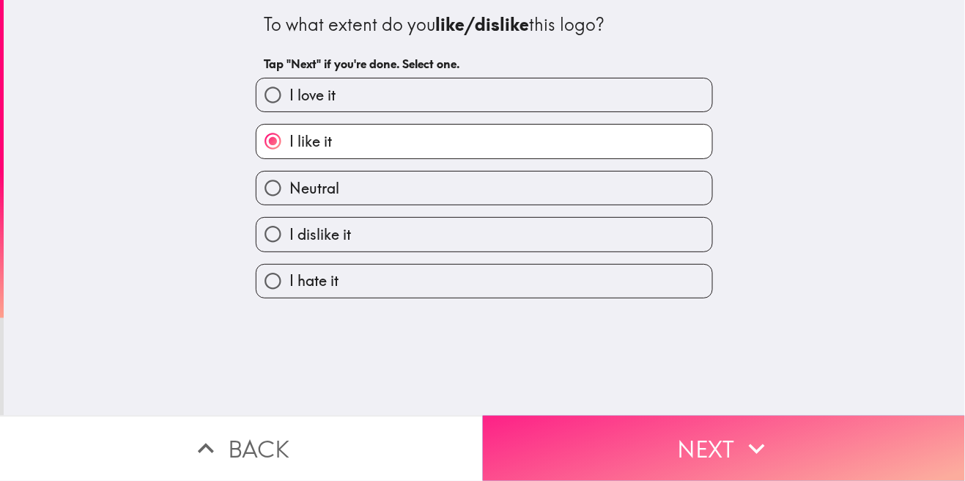
click at [613, 458] on button "Next" at bounding box center [724, 448] width 483 height 65
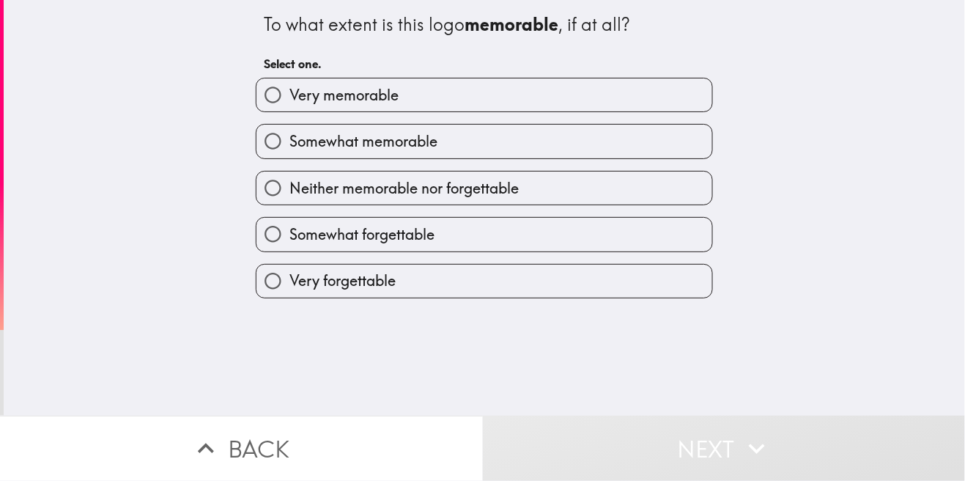
click at [278, 92] on input "Very memorable" at bounding box center [272, 94] width 33 height 33
radio input "true"
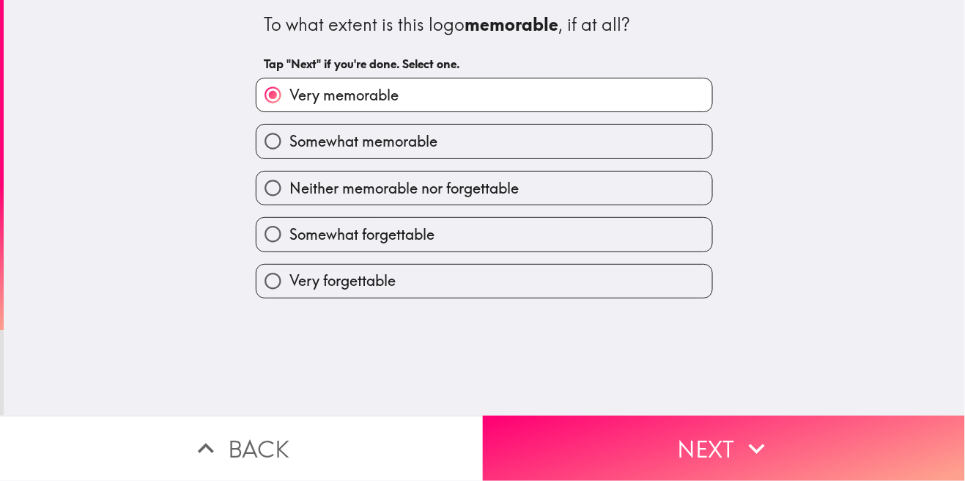
click at [287, 144] on input "Somewhat memorable" at bounding box center [272, 141] width 33 height 33
radio input "true"
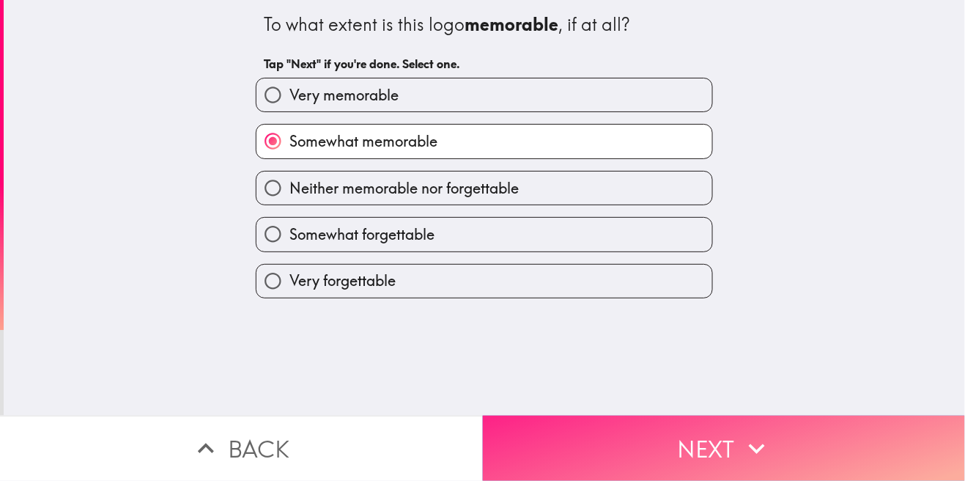
click at [603, 458] on button "Next" at bounding box center [724, 448] width 483 height 65
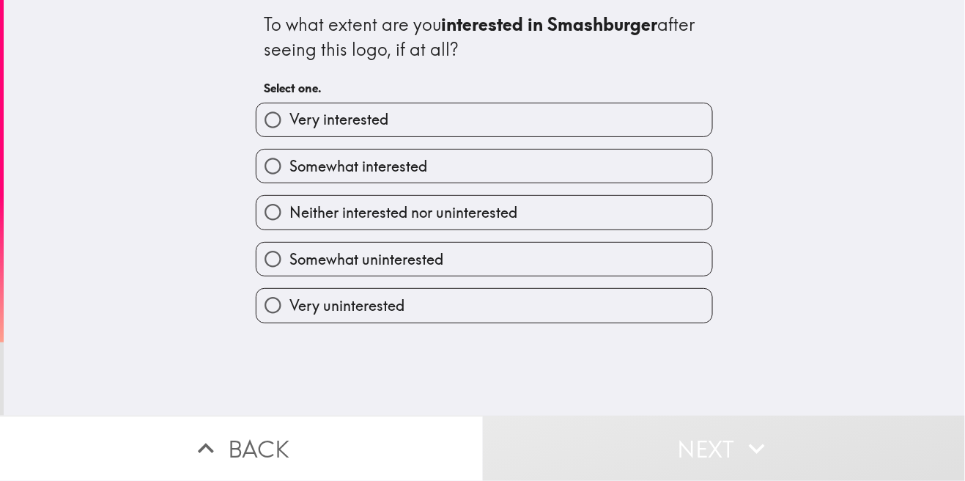
click at [276, 135] on input "Very interested" at bounding box center [272, 119] width 33 height 33
radio input "true"
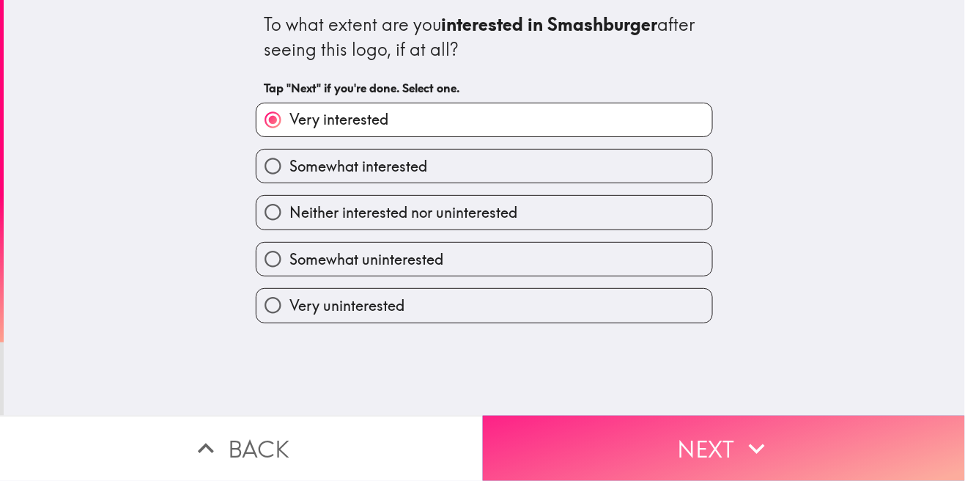
click at [646, 446] on button "Next" at bounding box center [724, 448] width 483 height 65
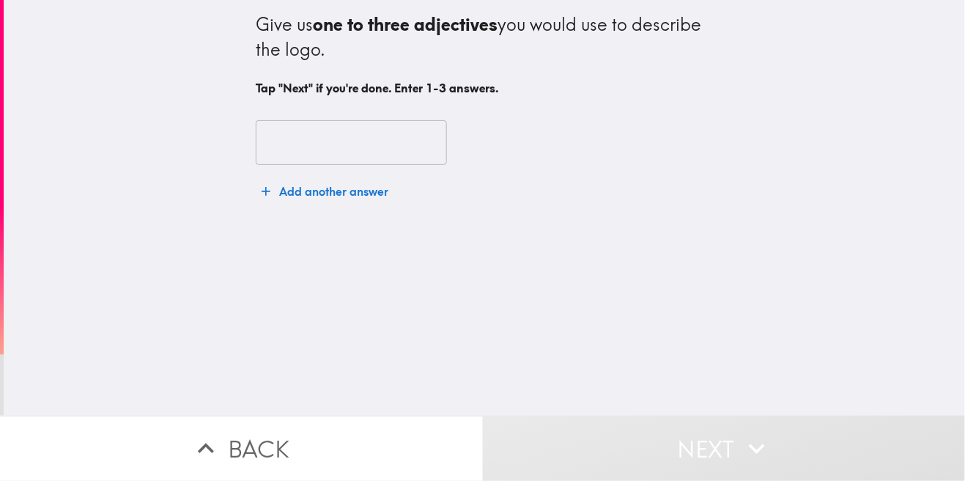
click at [344, 149] on input "text" at bounding box center [351, 142] width 191 height 45
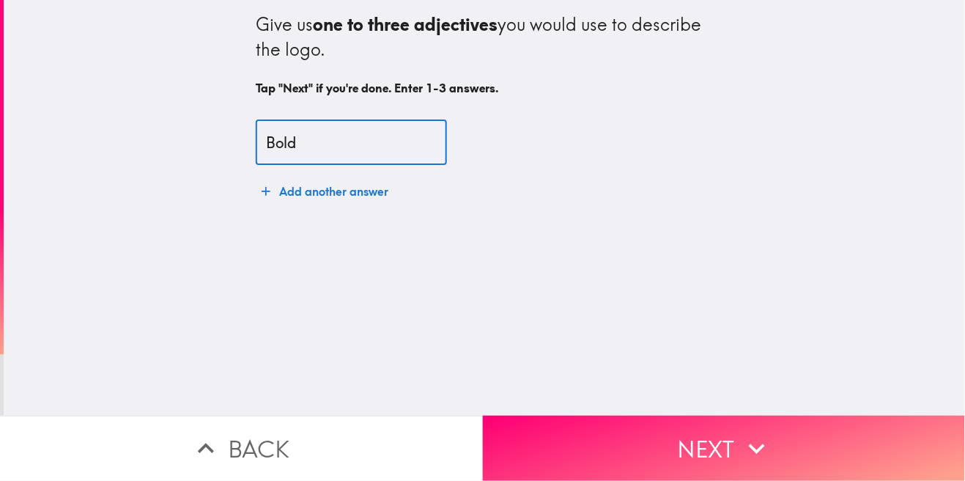
type input "Bold"
click at [332, 191] on button "Add another answer" at bounding box center [325, 191] width 139 height 29
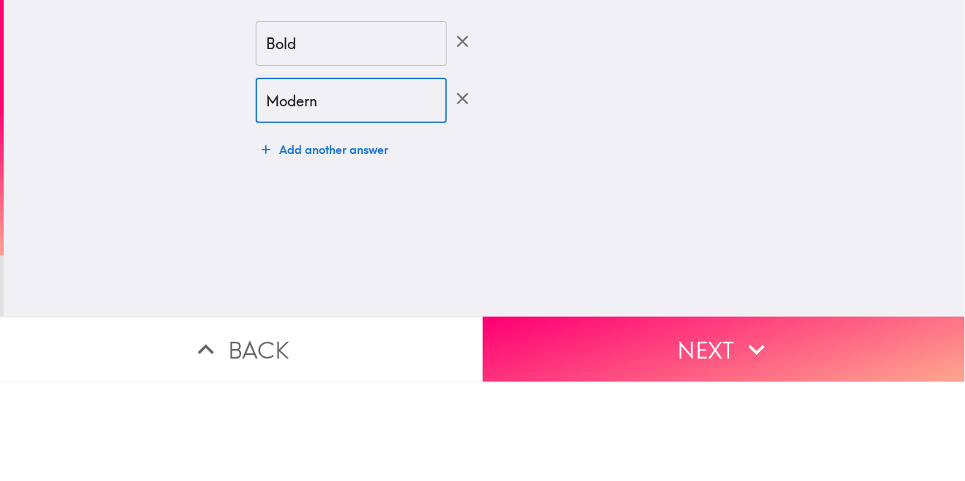
type input "Modern"
click at [305, 260] on button "Add another answer" at bounding box center [325, 248] width 139 height 29
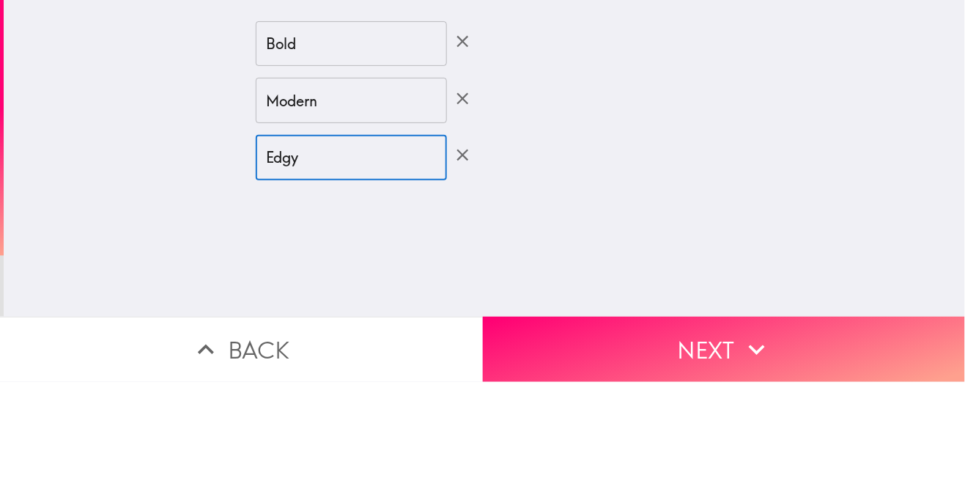
type input "Edgy"
click at [864, 154] on div "Give us one to three adjectives you would use to describe the logo. Tap "Next" …" at bounding box center [484, 208] width 961 height 416
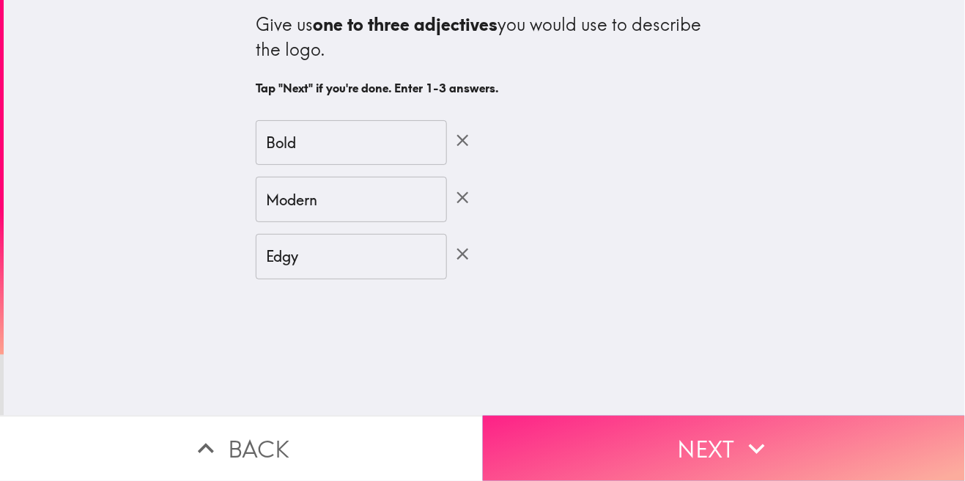
click at [725, 445] on button "Next" at bounding box center [724, 448] width 483 height 65
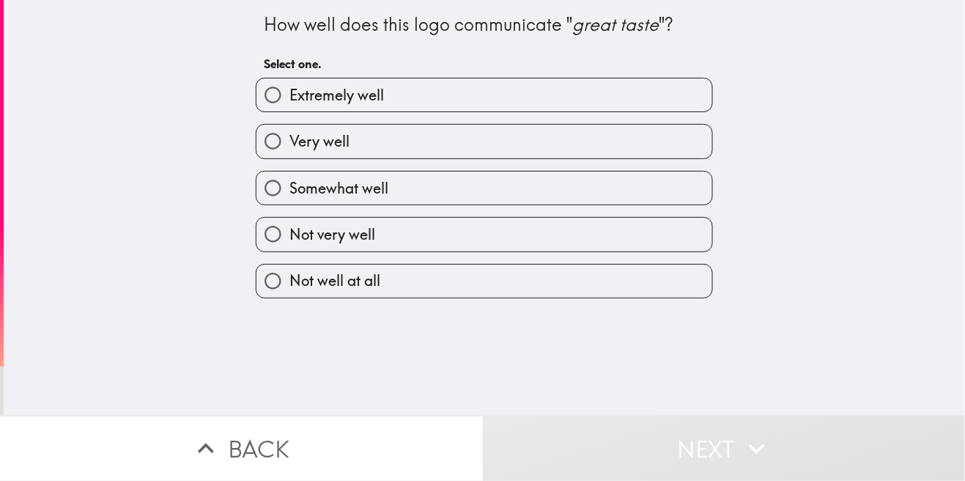
click at [288, 91] on input "Extremely well" at bounding box center [272, 94] width 33 height 33
radio input "true"
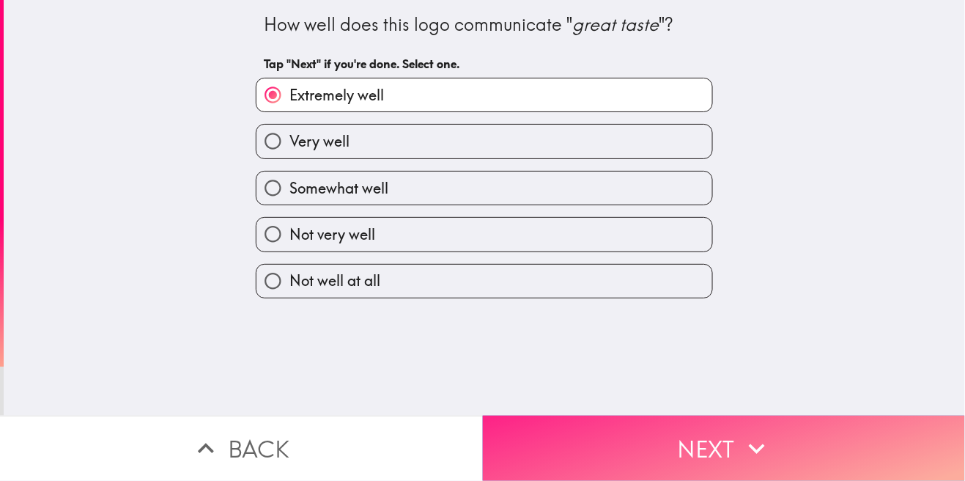
click at [764, 417] on button "Next" at bounding box center [724, 448] width 483 height 65
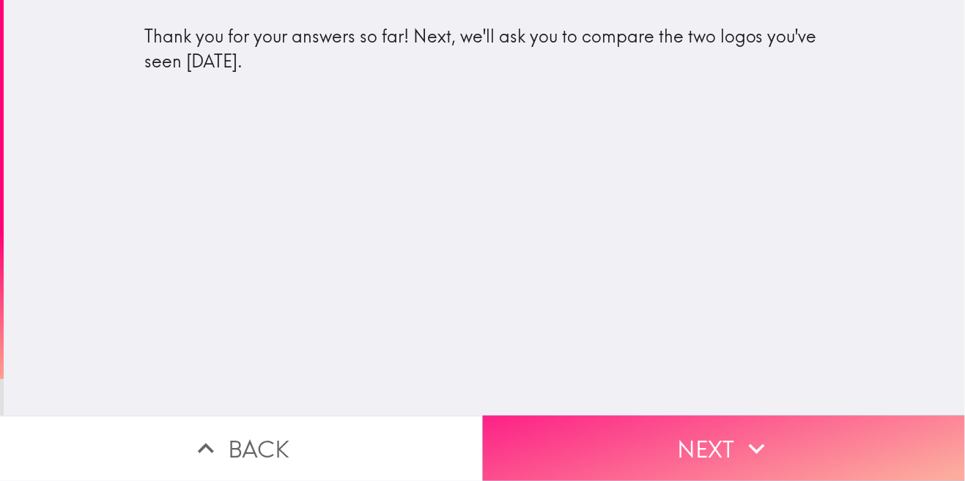
click at [808, 444] on button "Next" at bounding box center [724, 448] width 483 height 65
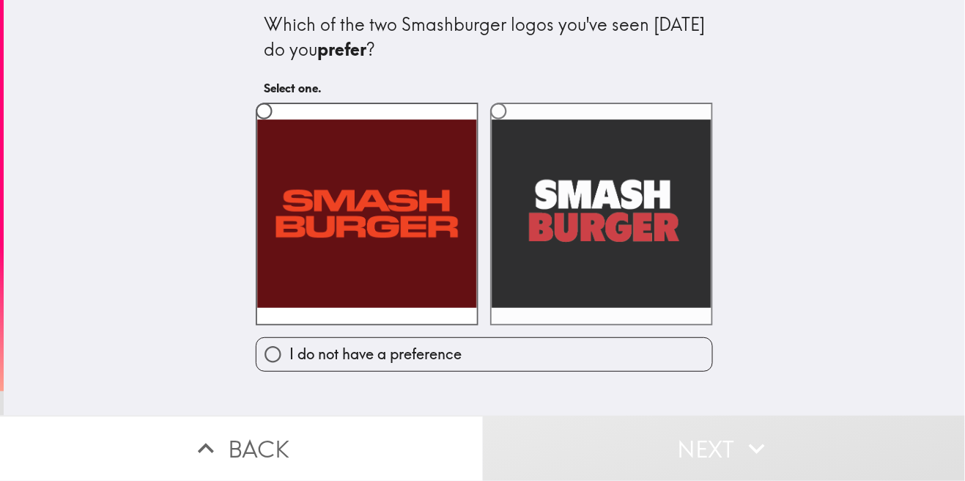
click at [630, 202] on label at bounding box center [601, 214] width 223 height 223
click at [515, 128] on input "radio" at bounding box center [498, 111] width 33 height 33
radio input "true"
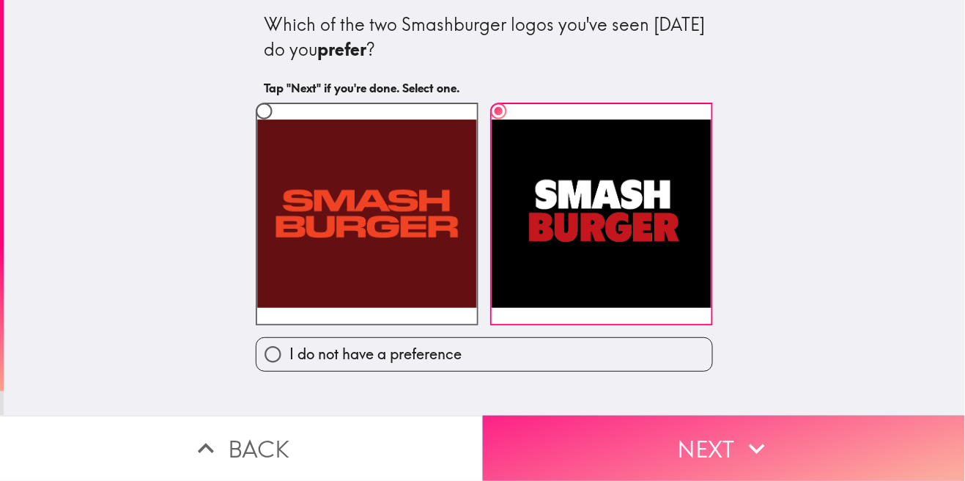
click at [778, 450] on button "Next" at bounding box center [724, 448] width 483 height 65
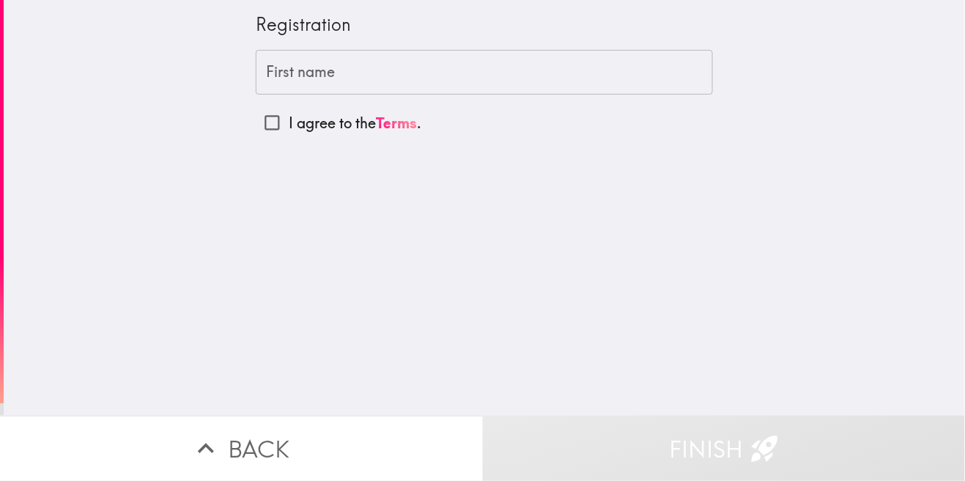
click at [300, 76] on div "First name First name" at bounding box center [484, 72] width 457 height 45
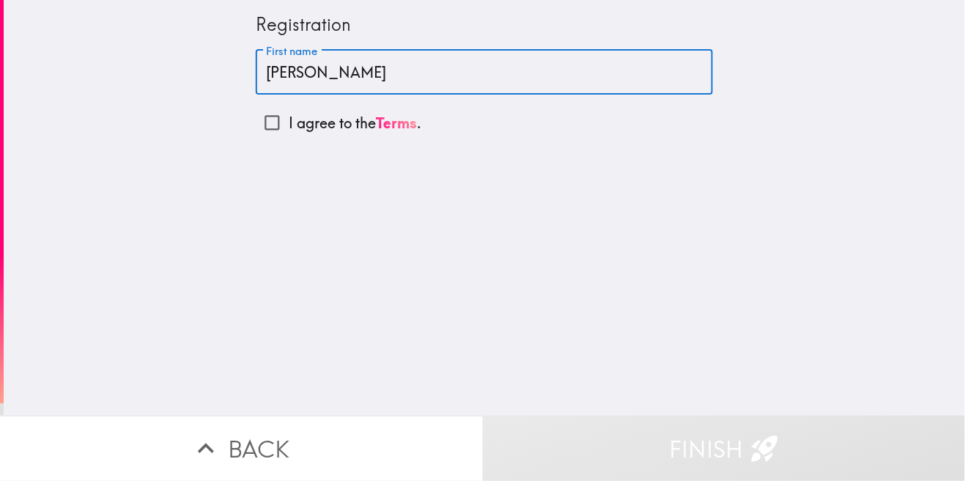
type input "[PERSON_NAME]"
click at [281, 126] on input "I agree to the Terms ." at bounding box center [272, 122] width 33 height 33
checkbox input "true"
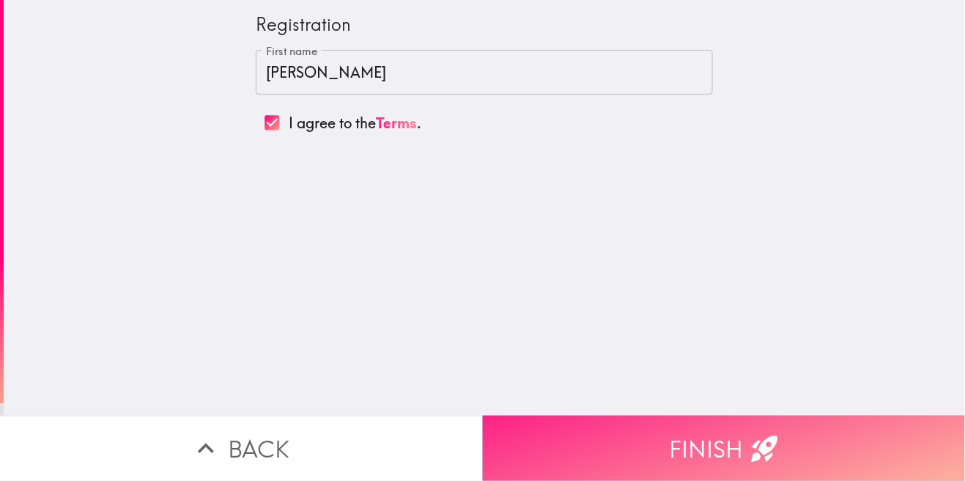
click at [713, 437] on button "Finish" at bounding box center [724, 448] width 483 height 65
